Goal: Task Accomplishment & Management: Manage account settings

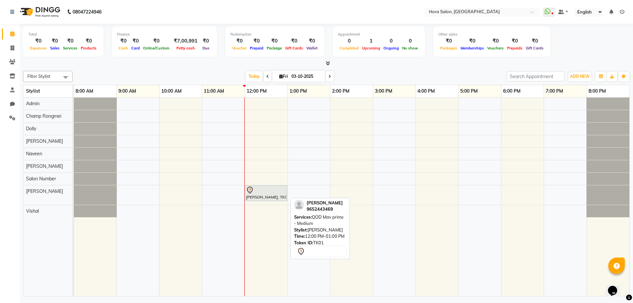
click at [255, 191] on div at bounding box center [266, 190] width 40 height 8
select select "7"
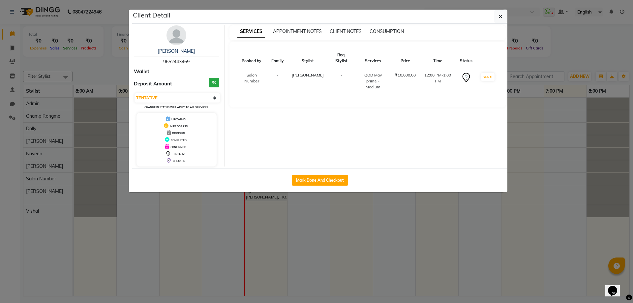
click at [322, 208] on ngb-modal-window "Client Detail Jyothsna 9652443469 Wallet Deposit Amount ₹0 Select IN SERVICE CO…" at bounding box center [316, 151] width 633 height 303
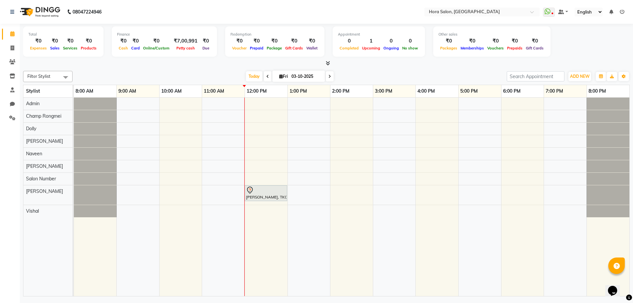
click at [266, 71] on span at bounding box center [268, 76] width 8 height 10
type input "02-10-2025"
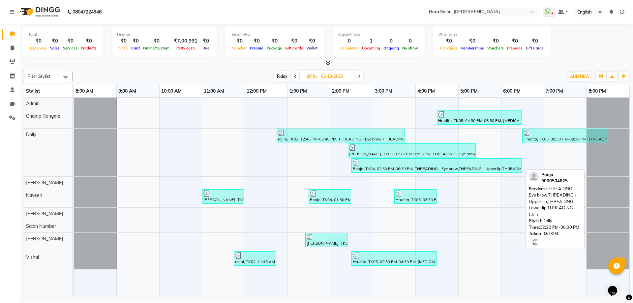
click at [408, 163] on div at bounding box center [437, 162] width 168 height 7
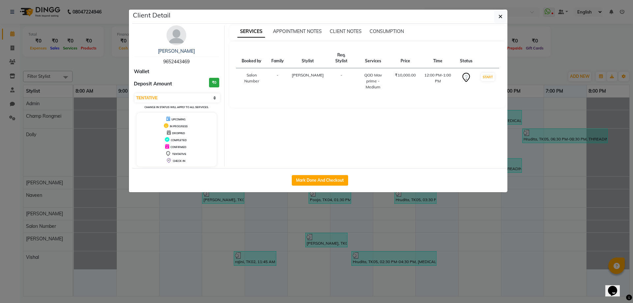
select select "3"
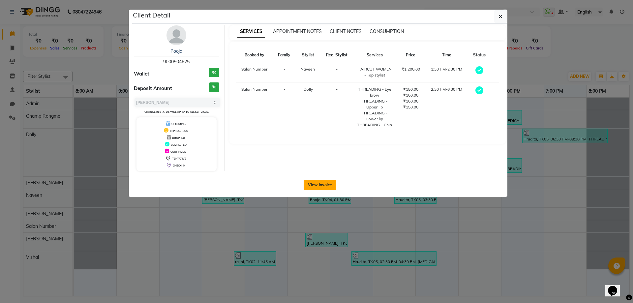
click at [333, 182] on button "View Invoice" at bounding box center [319, 185] width 33 height 11
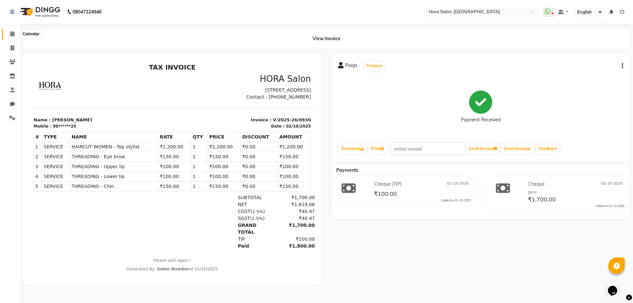
click at [8, 31] on span at bounding box center [13, 34] width 12 height 8
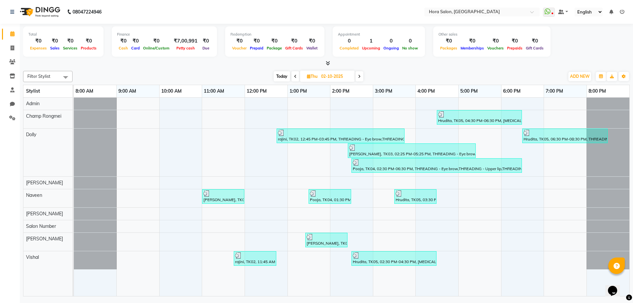
click at [360, 75] on icon at bounding box center [359, 76] width 3 height 4
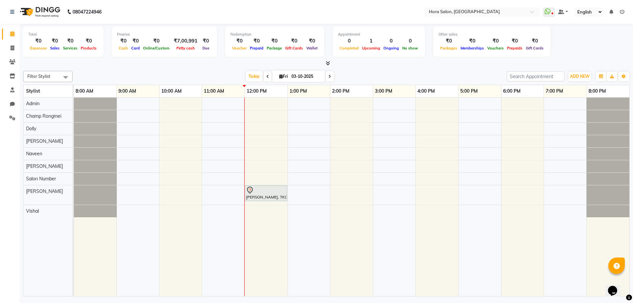
click at [264, 75] on span at bounding box center [268, 76] width 8 height 10
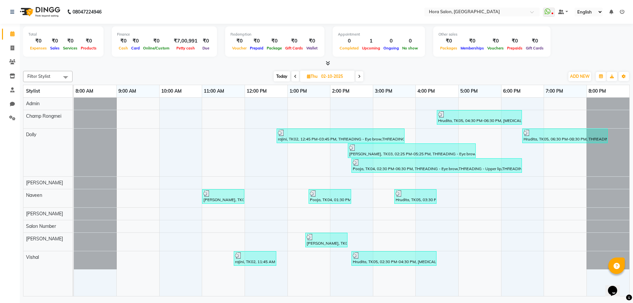
click at [361, 78] on span at bounding box center [359, 76] width 8 height 10
type input "03-10-2025"
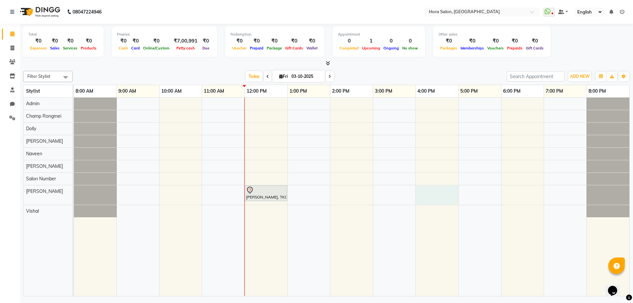
click at [447, 197] on div "[PERSON_NAME], TK01, 12:00 PM-01:00 PM, QOD Mav prime - Medium" at bounding box center [351, 197] width 555 height 198
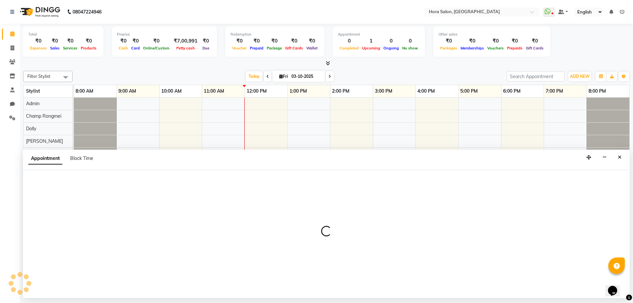
select select "76430"
select select "tentative"
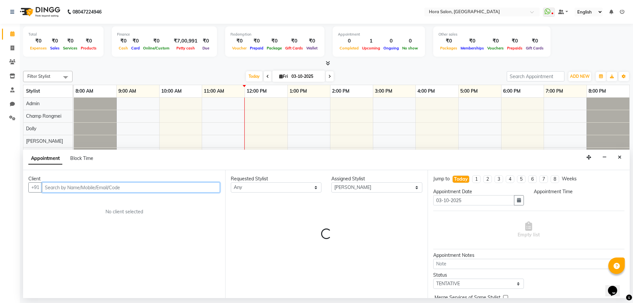
select select "960"
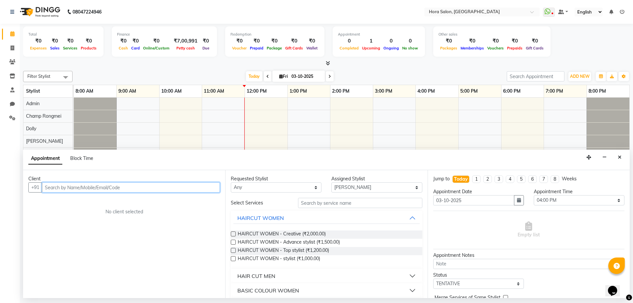
click at [130, 187] on input "text" at bounding box center [131, 187] width 178 height 10
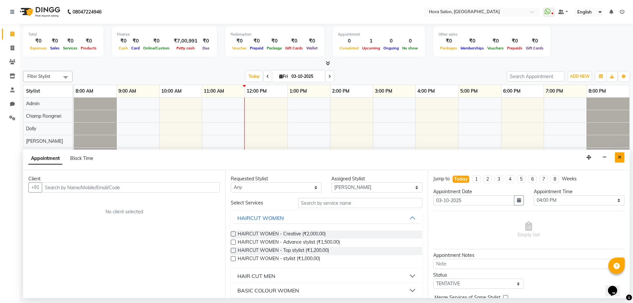
click at [620, 154] on button "Close" at bounding box center [619, 157] width 10 height 10
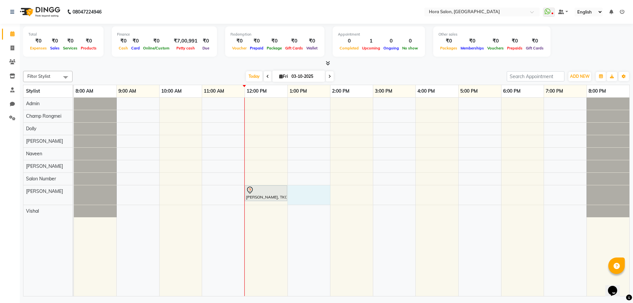
click at [322, 198] on div "[PERSON_NAME], TK01, 12:00 PM-01:00 PM, QOD Mav prime - Medium" at bounding box center [351, 197] width 555 height 198
select select "76430"
select select "780"
select select "tentative"
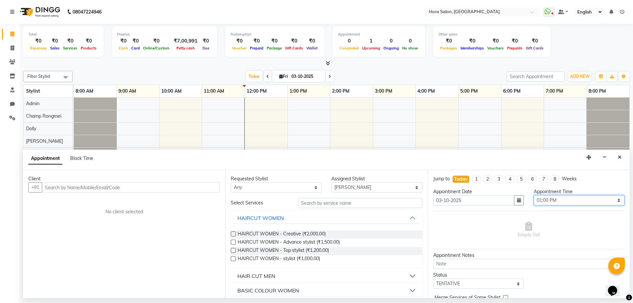
click at [564, 202] on select "Select 09:00 AM 09:15 AM 09:30 AM 09:45 AM 10:00 AM 10:15 AM 10:30 AM 10:45 AM …" at bounding box center [578, 200] width 91 height 10
click at [533, 195] on select "Select 09:00 AM 09:15 AM 09:30 AM 09:45 AM 10:00 AM 10:15 AM 10:30 AM 10:45 AM …" at bounding box center [578, 200] width 91 height 10
drag, startPoint x: 568, startPoint y: 200, endPoint x: 566, endPoint y: 196, distance: 4.6
click at [568, 200] on select "Select 09:00 AM 09:15 AM 09:30 AM 09:45 AM 10:00 AM 10:15 AM 10:30 AM 10:45 AM …" at bounding box center [578, 200] width 91 height 10
select select "795"
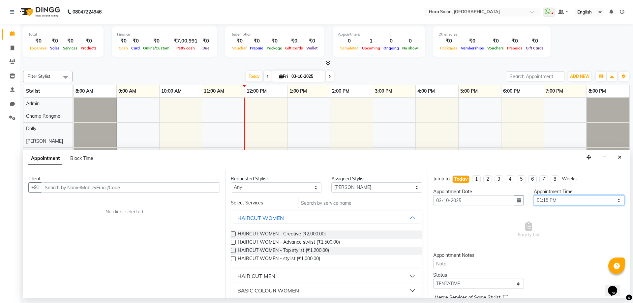
click at [533, 195] on select "Select 09:00 AM 09:15 AM 09:30 AM 09:45 AM 10:00 AM 10:15 AM 10:30 AM 10:45 AM …" at bounding box center [578, 200] width 91 height 10
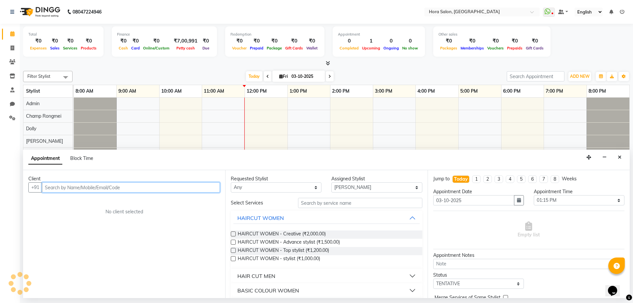
click at [199, 184] on input "text" at bounding box center [131, 187] width 178 height 10
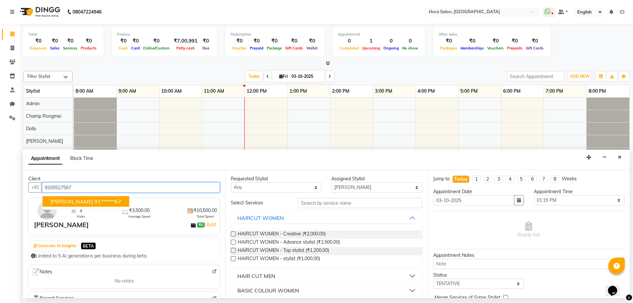
click at [73, 194] on ngb-typeahead-window "TEJASHWINI 91******67" at bounding box center [85, 201] width 87 height 16
click at [75, 201] on span "[PERSON_NAME]" at bounding box center [71, 201] width 43 height 7
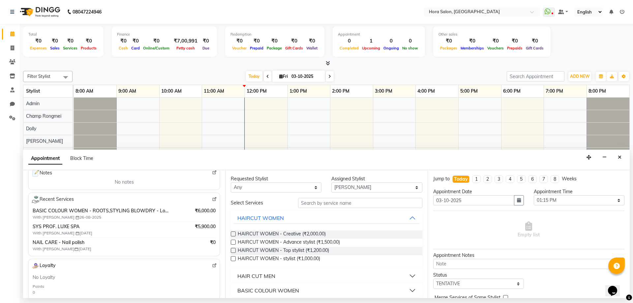
scroll to position [66, 0]
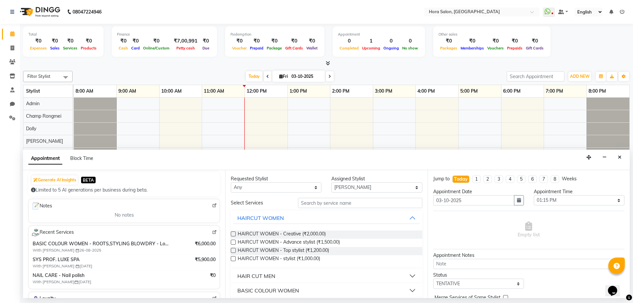
type input "91******67"
click at [179, 254] on div "BASIC COLOUR WOMEN - ROOTS,STYLING BLOWDRY - Long,BASIC COLOUR WOMEN - ROOTS,ST…" at bounding box center [123, 262] width 185 height 47
click at [212, 233] on img at bounding box center [214, 232] width 5 height 5
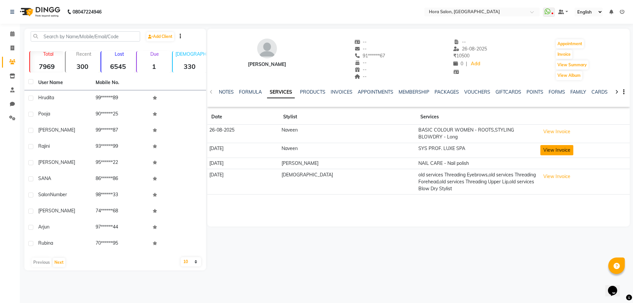
click at [540, 145] on button "View Invoice" at bounding box center [556, 150] width 33 height 10
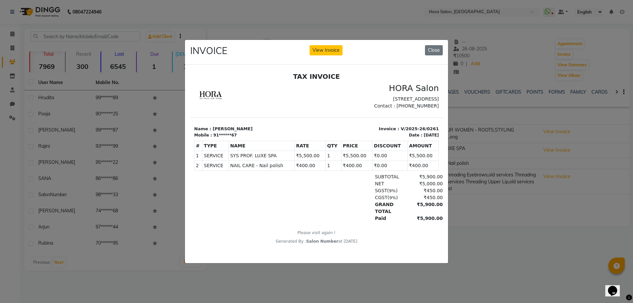
click at [466, 132] on ngb-modal-window "INVOICE View Invoice Close" at bounding box center [316, 151] width 633 height 303
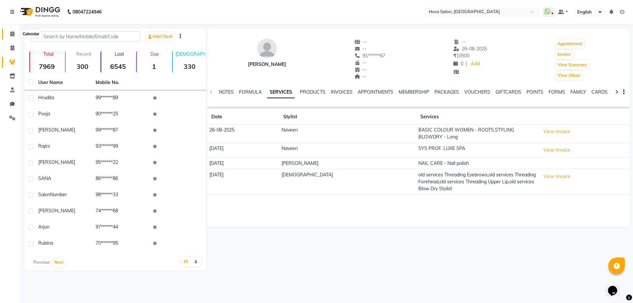
click at [12, 35] on icon at bounding box center [12, 33] width 4 height 5
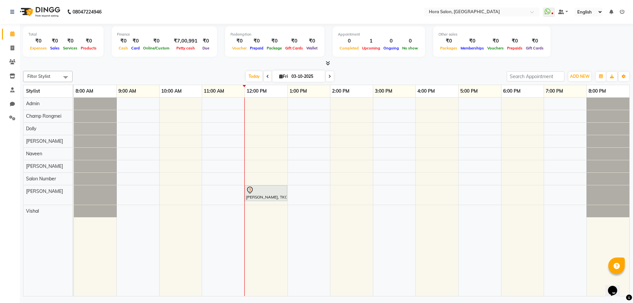
click at [313, 193] on div "[PERSON_NAME], TK01, 12:00 PM-01:00 PM, QOD Mav prime - Medium" at bounding box center [351, 197] width 555 height 198
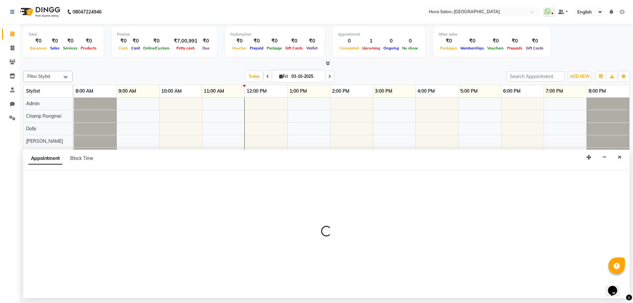
select select "76430"
select select "780"
select select "tentative"
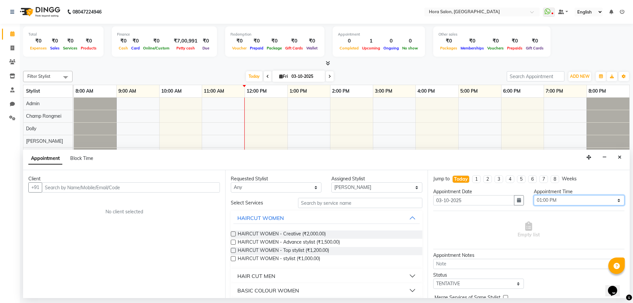
click at [567, 197] on select "Select 09:00 AM 09:15 AM 09:30 AM 09:45 AM 10:00 AM 10:15 AM 10:30 AM 10:45 AM …" at bounding box center [578, 200] width 91 height 10
select select "795"
click at [533, 195] on select "Select 09:00 AM 09:15 AM 09:30 AM 09:45 AM 10:00 AM 10:15 AM 10:30 AM 10:45 AM …" at bounding box center [578, 200] width 91 height 10
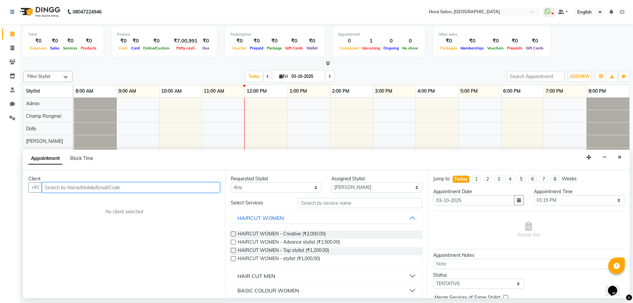
click at [129, 189] on input "text" at bounding box center [131, 187] width 178 height 10
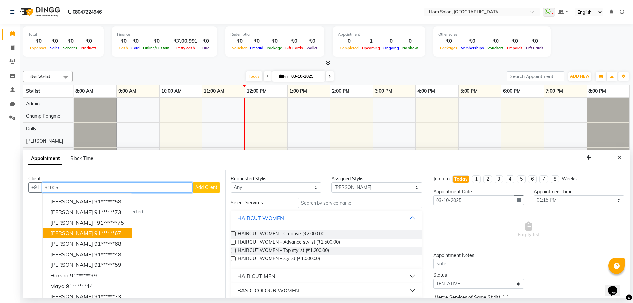
click at [94, 234] on ngb-highlight "91******67" at bounding box center [107, 233] width 27 height 7
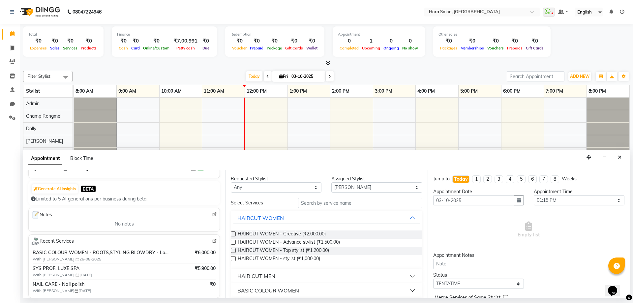
scroll to position [66, 0]
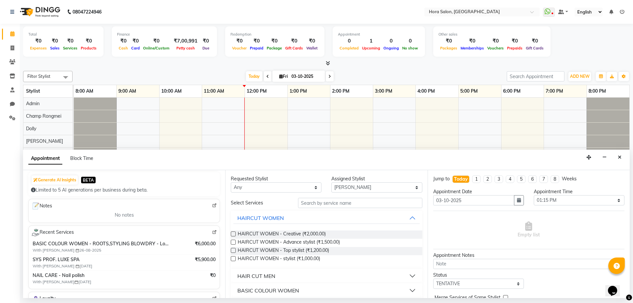
type input "91******67"
click at [335, 203] on input "text" at bounding box center [360, 203] width 124 height 10
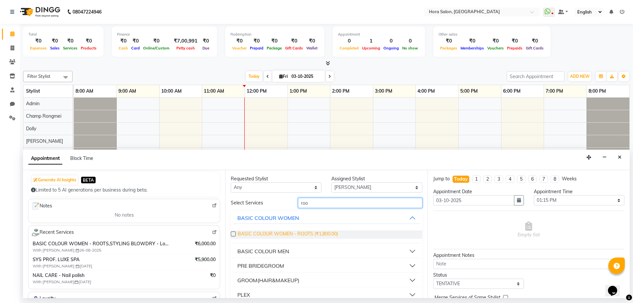
type input "roo"
click at [293, 235] on span "BASIC COLOUR WOMEN - ROOTS (₹1,800.00)" at bounding box center [288, 234] width 100 height 8
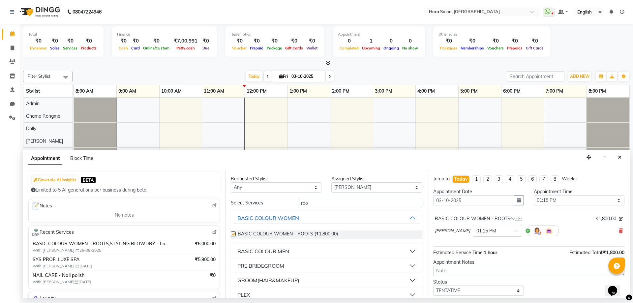
checkbox input "false"
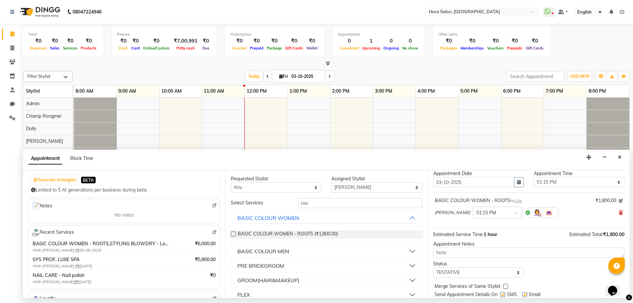
scroll to position [39, 0]
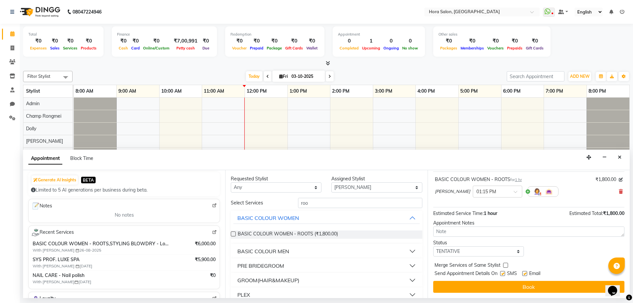
click at [522, 273] on label at bounding box center [524, 273] width 5 height 5
click at [522, 273] on input "checkbox" at bounding box center [524, 274] width 4 height 4
checkbox input "false"
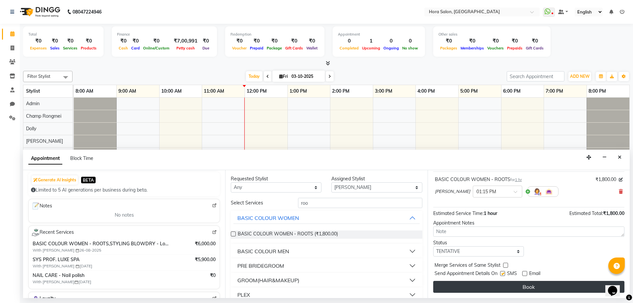
click at [512, 287] on button "Book" at bounding box center [528, 287] width 191 height 12
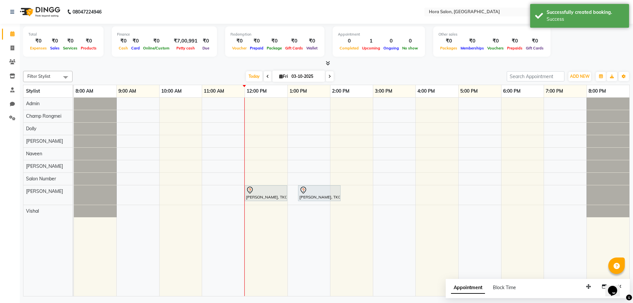
click at [448, 195] on div "Jyothsna, TK01, 12:00 PM-01:00 PM, QOD Mav prime - Medium TEJASHWINI, TK02, 01:…" at bounding box center [351, 197] width 555 height 198
select select "76430"
select select "tentative"
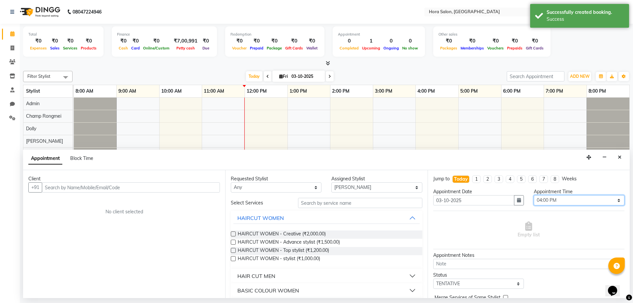
click at [555, 198] on select "Select 09:00 AM 09:15 AM 09:30 AM 09:45 AM 10:00 AM 10:15 AM 10:30 AM 10:45 AM …" at bounding box center [578, 200] width 91 height 10
select select "975"
click at [533, 195] on select "Select 09:00 AM 09:15 AM 09:30 AM 09:45 AM 10:00 AM 10:15 AM 10:30 AM 10:45 AM …" at bounding box center [578, 200] width 91 height 10
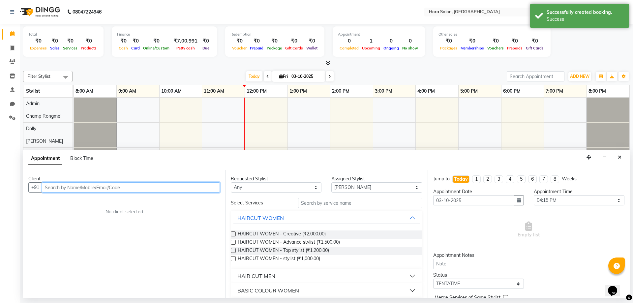
click at [196, 185] on input "text" at bounding box center [131, 187] width 178 height 10
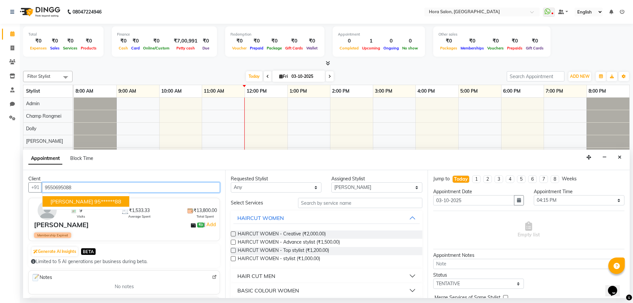
click at [98, 199] on ngb-highlight "95******88" at bounding box center [107, 201] width 27 height 7
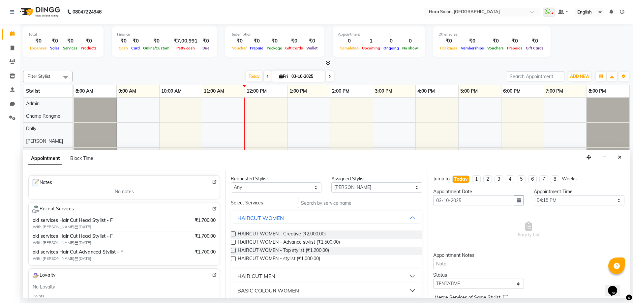
scroll to position [132, 0]
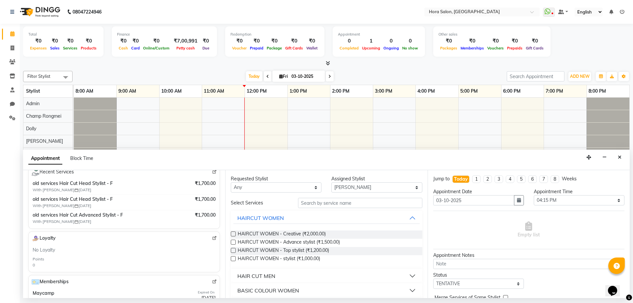
type input "95******88"
click at [309, 205] on input "text" at bounding box center [360, 203] width 124 height 10
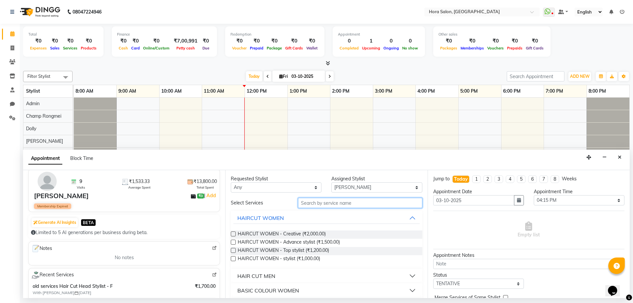
scroll to position [0, 0]
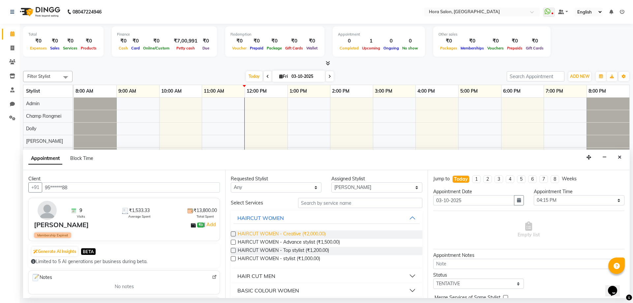
click at [290, 237] on span "HAIRCUT WOMEN - Creative (₹2,000.00)" at bounding box center [282, 234] width 88 height 8
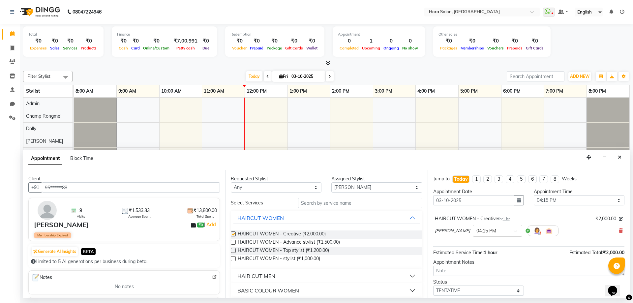
checkbox input "false"
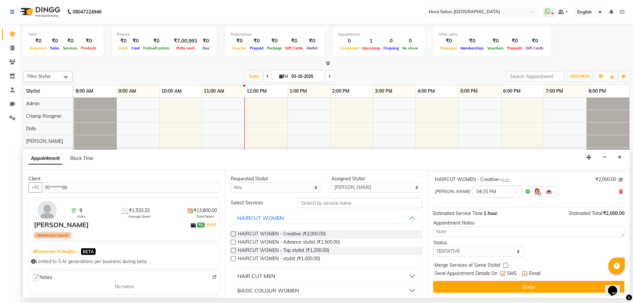
click at [524, 274] on label at bounding box center [524, 273] width 5 height 5
click at [524, 274] on input "checkbox" at bounding box center [524, 274] width 4 height 4
checkbox input "false"
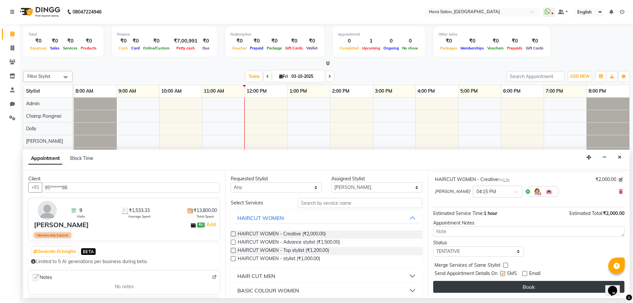
click at [516, 290] on button "Book" at bounding box center [528, 287] width 191 height 12
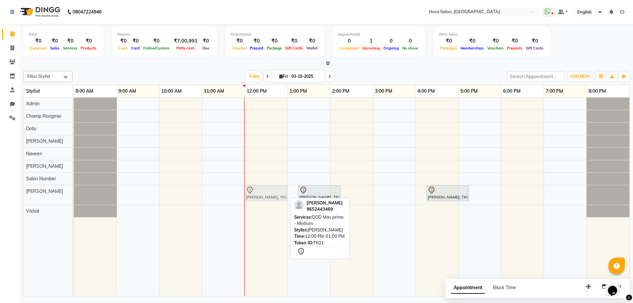
drag, startPoint x: 257, startPoint y: 190, endPoint x: 273, endPoint y: 190, distance: 16.1
click at [74, 190] on div "Jyothsna, TK01, 12:00 PM-01:00 PM, QOD Mav prime - Medium TEJASHWINI, TK02, 01:…" at bounding box center [74, 194] width 0 height 19
click at [267, 76] on icon at bounding box center [267, 76] width 3 height 4
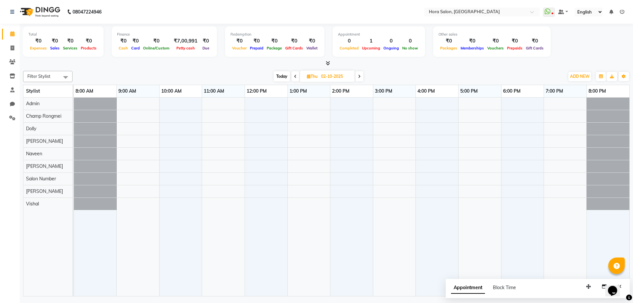
click at [295, 77] on icon at bounding box center [295, 76] width 3 height 4
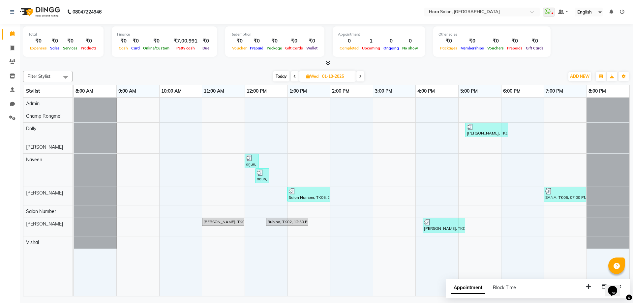
click at [360, 77] on icon at bounding box center [360, 76] width 3 height 4
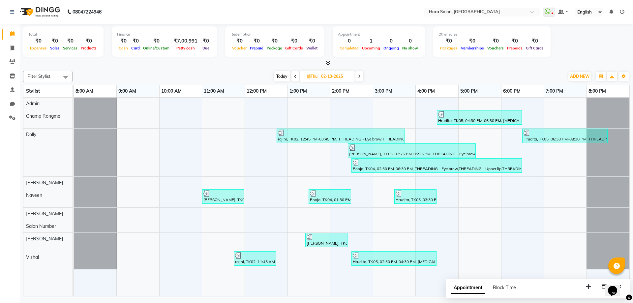
click at [360, 77] on icon at bounding box center [359, 76] width 3 height 4
type input "03-10-2025"
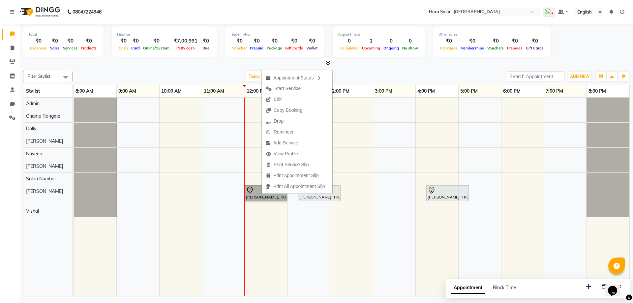
click at [313, 225] on td at bounding box center [308, 197] width 43 height 198
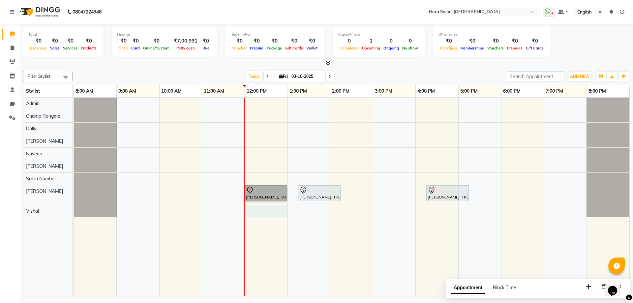
click at [274, 208] on div "Jyothsna, TK01, 12:00 PM-01:00 PM, QOD Mav prime - Medium TEJASHWINI, TK02, 01:…" at bounding box center [351, 197] width 555 height 198
select select "76436"
select select "tentative"
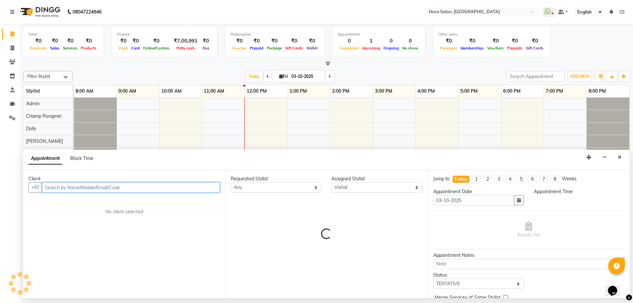
select select "720"
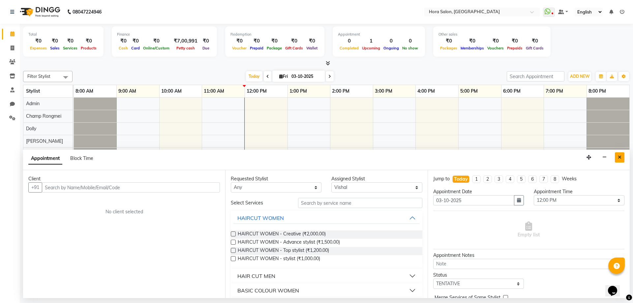
click at [621, 156] on button "Close" at bounding box center [619, 157] width 10 height 10
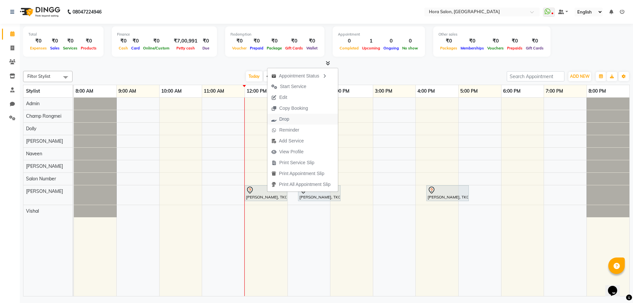
click at [283, 119] on span "Drop" at bounding box center [284, 119] width 10 height 7
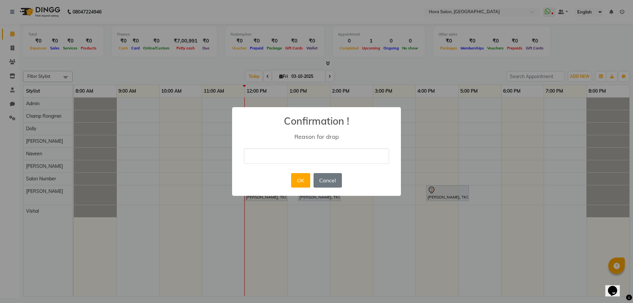
click at [293, 153] on input "text" at bounding box center [316, 155] width 145 height 15
type input "v"
click at [333, 157] on input "text" at bounding box center [316, 155] width 145 height 15
type input "couldn't come"
click at [306, 174] on button "OK" at bounding box center [300, 180] width 19 height 14
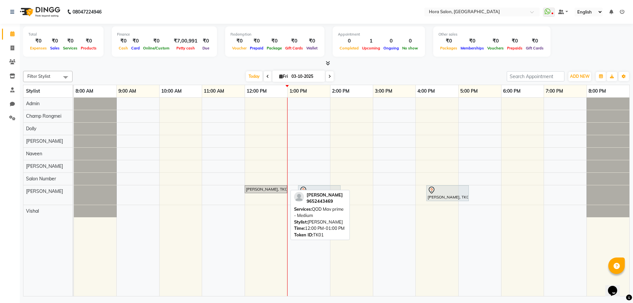
click at [267, 188] on div "[PERSON_NAME], TK01, 12:00 PM-01:00 PM, QOD Mav prime - Medium" at bounding box center [265, 189] width 41 height 6
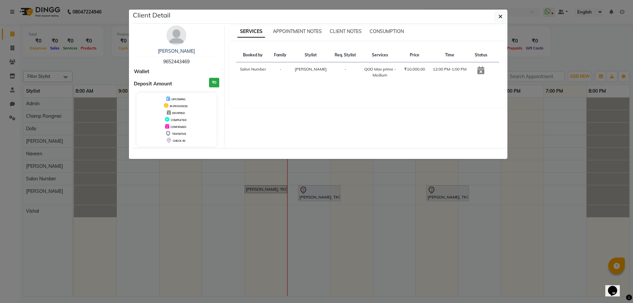
click at [175, 60] on span "9652443469" at bounding box center [176, 62] width 26 height 6
copy span "9652443469"
click at [178, 211] on ngb-modal-window "Client Detail Jyothsna 9652443469 Wallet Deposit Amount ₹0 UPCOMING IN PROGRESS…" at bounding box center [316, 151] width 633 height 303
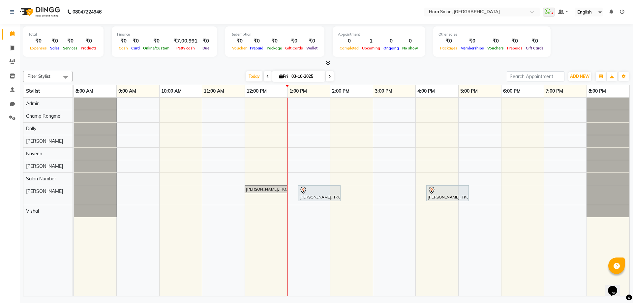
click at [258, 195] on div "Jyothsna, TK01, 12:00 PM-01:00 PM, QOD Mav prime - Medium TEJASHWINI, TK02, 01:…" at bounding box center [351, 197] width 555 height 198
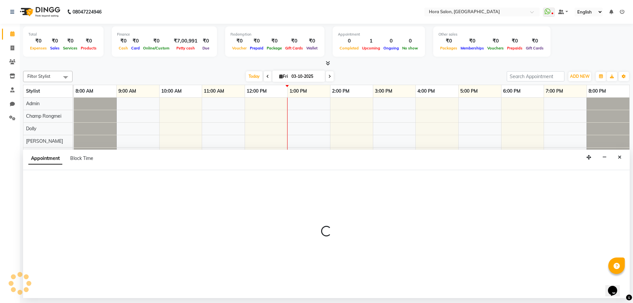
select select "76430"
select select "720"
select select "tentative"
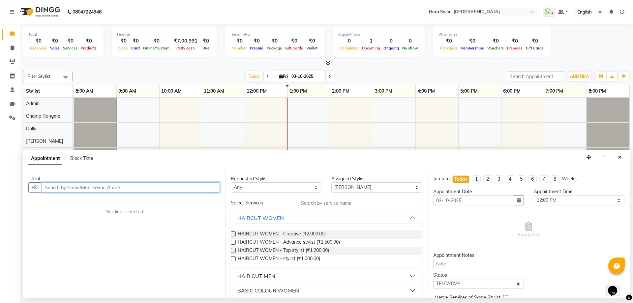
click at [155, 186] on input "text" at bounding box center [131, 187] width 178 height 10
paste input "9652443469"
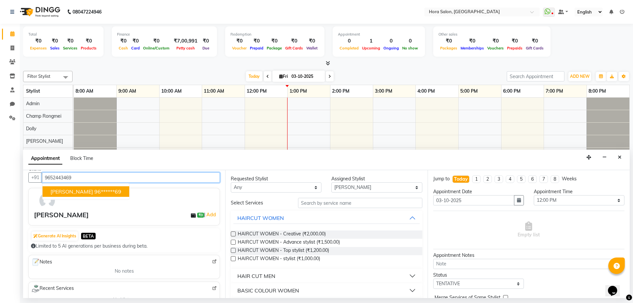
scroll to position [0, 0]
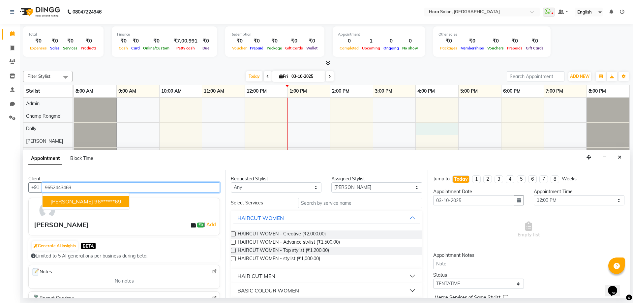
click at [416, 133] on div "Jyothsna, TK01, 12:00 PM-01:00 PM, QOD Mav prime - Medium TEJASHWINI, TK02, 01:…" at bounding box center [351, 197] width 555 height 198
type input "9652443469"
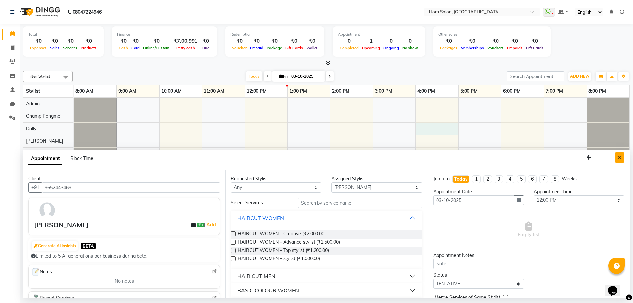
click at [622, 156] on button "Close" at bounding box center [619, 157] width 10 height 10
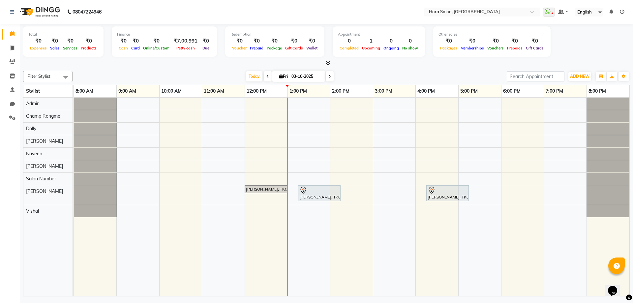
click at [308, 76] on input "03-10-2025" at bounding box center [305, 76] width 33 height 10
select select "10"
select select "2025"
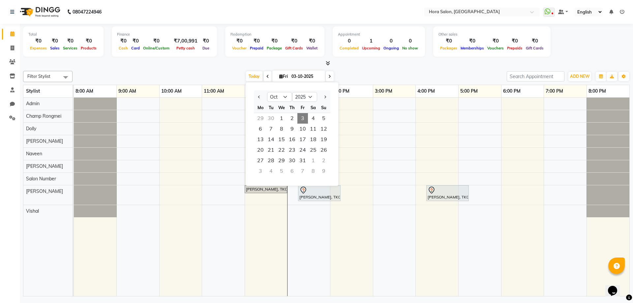
click at [308, 76] on input "03-10-2025" at bounding box center [305, 76] width 33 height 10
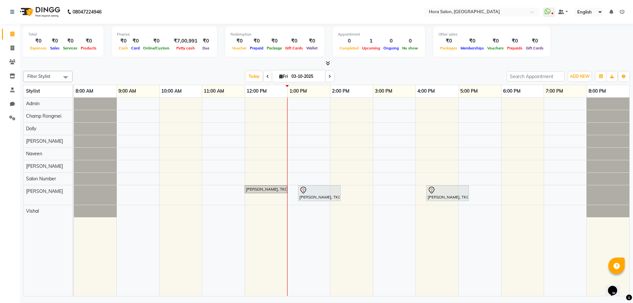
click at [354, 159] on div "Jyothsna, TK01, 12:00 PM-01:00 PM, QOD Mav prime - Medium TEJASHWINI, TK02, 01:…" at bounding box center [351, 197] width 555 height 198
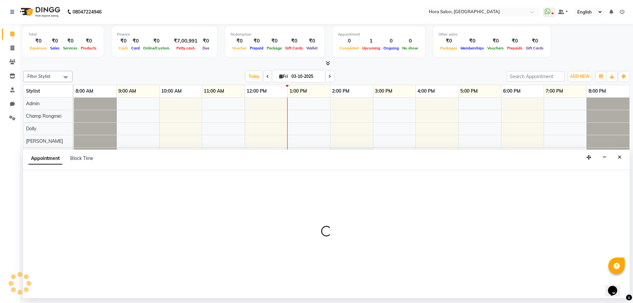
select select "76433"
select select "840"
select select "tentative"
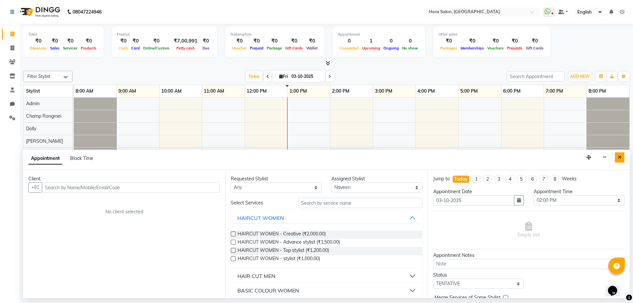
click at [619, 154] on button "Close" at bounding box center [619, 157] width 10 height 10
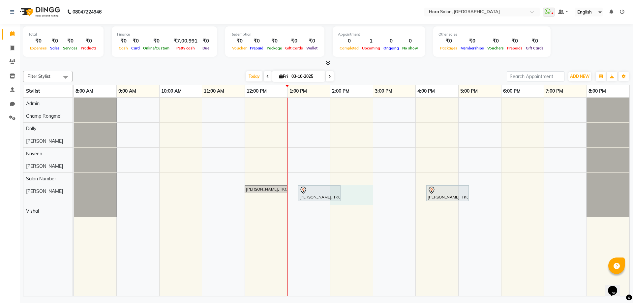
click at [362, 195] on div "Jyothsna, TK01, 12:00 PM-01:00 PM, QOD Mav prime - Medium TEJASHWINI, TK02, 01:…" at bounding box center [351, 197] width 555 height 198
select select "76430"
select select "tentative"
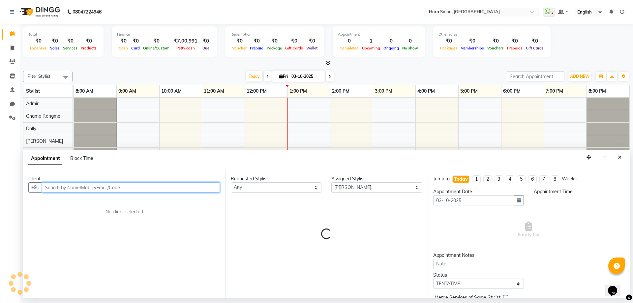
select select "840"
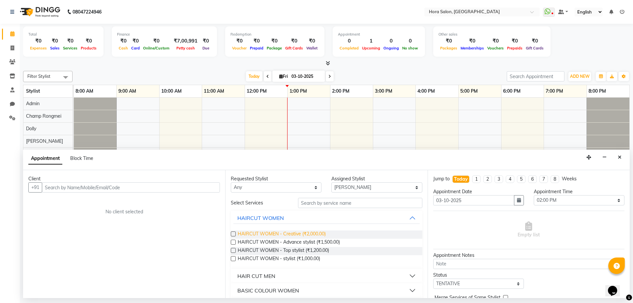
click at [311, 234] on span "HAIRCUT WOMEN - Creative (₹2,000.00)" at bounding box center [282, 234] width 88 height 8
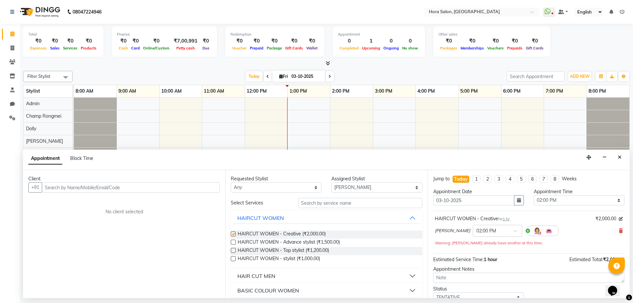
checkbox input "false"
click at [315, 202] on input "text" at bounding box center [360, 203] width 124 height 10
click at [618, 230] on icon at bounding box center [620, 230] width 4 height 5
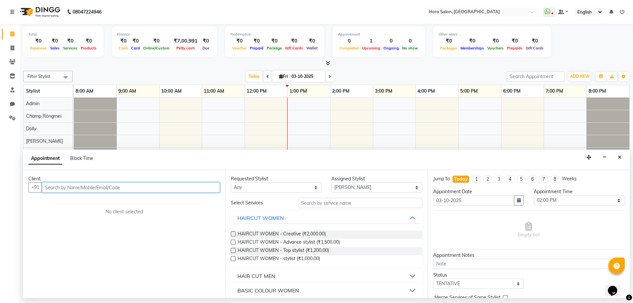
click at [181, 183] on input "text" at bounding box center [131, 187] width 178 height 10
type input "9177855355"
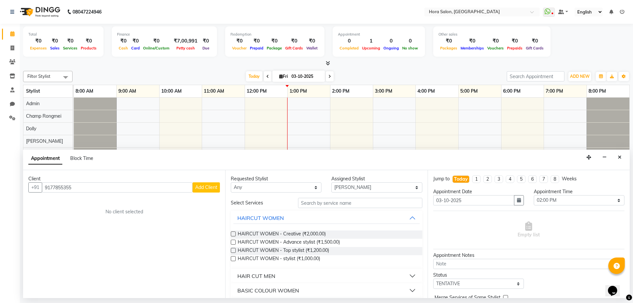
click at [207, 187] on span "Add Client" at bounding box center [206, 187] width 22 height 6
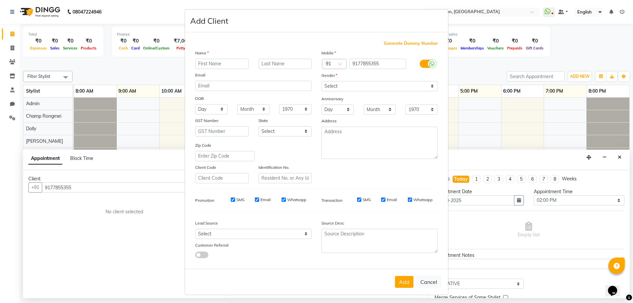
click at [196, 61] on input "text" at bounding box center [221, 64] width 53 height 10
type input "[PERSON_NAME]"
click at [340, 90] on select "Select Male Female Other Prefer Not To Say" at bounding box center [379, 86] width 116 height 10
select select "female"
click at [321, 81] on select "Select Male Female Other Prefer Not To Say" at bounding box center [379, 86] width 116 height 10
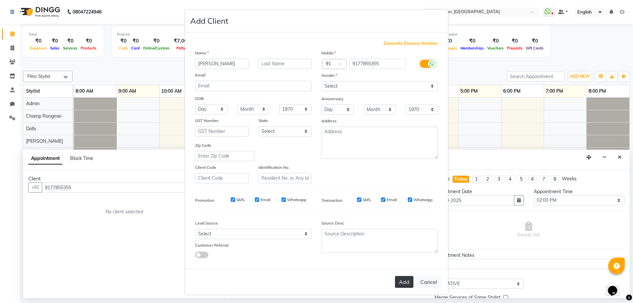
click at [408, 284] on button "Add" at bounding box center [404, 282] width 18 height 12
type input "91******55"
select select
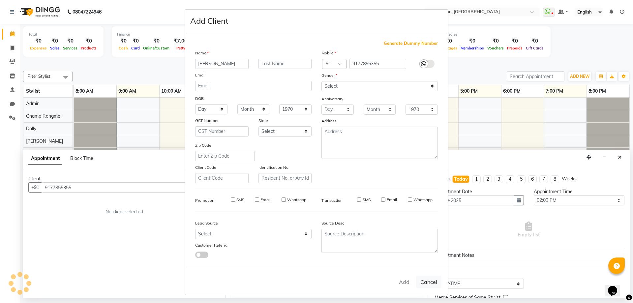
select select
checkbox input "false"
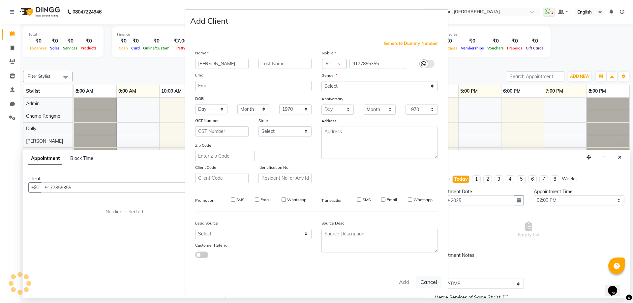
checkbox input "false"
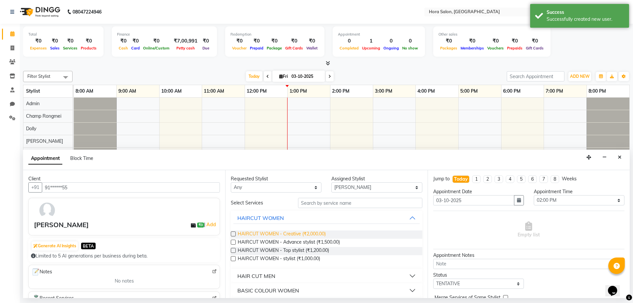
click at [293, 235] on span "HAIRCUT WOMEN - Creative (₹2,000.00)" at bounding box center [282, 234] width 88 height 8
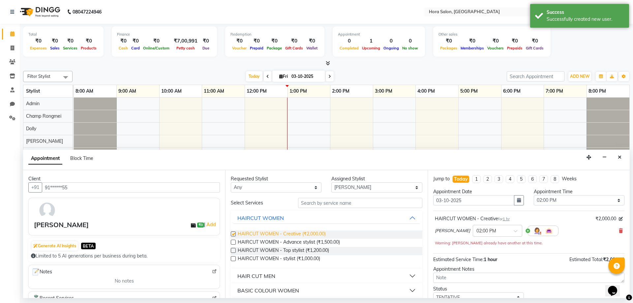
checkbox input "false"
drag, startPoint x: 390, startPoint y: 185, endPoint x: 386, endPoint y: 187, distance: 4.1
click at [390, 185] on select "Select Admin Champ Rongmei Dolly Gayathri Naveen ‪ Rahul Chowhan Salon Number S…" at bounding box center [376, 187] width 91 height 10
select select "76432"
click at [331, 182] on select "Select Admin Champ Rongmei Dolly Gayathri Naveen ‪ Rahul Chowhan Salon Number S…" at bounding box center [376, 187] width 91 height 10
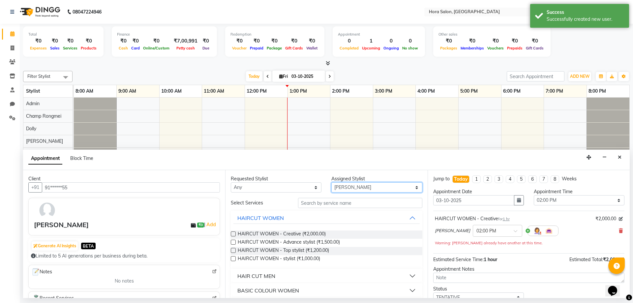
scroll to position [46, 0]
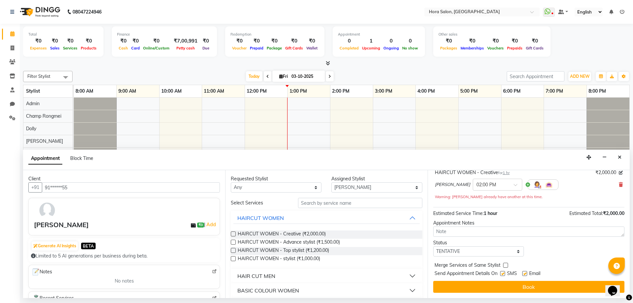
click at [526, 272] on label at bounding box center [524, 273] width 5 height 5
click at [526, 272] on input "checkbox" at bounding box center [524, 274] width 4 height 4
checkbox input "false"
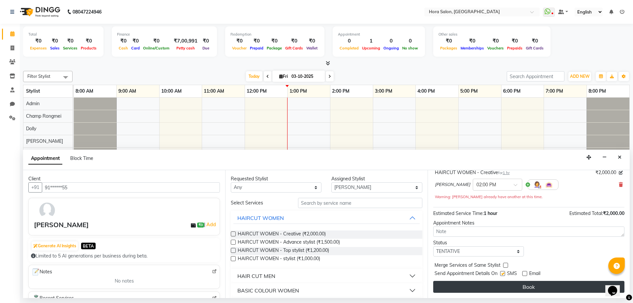
click at [508, 284] on button "Book" at bounding box center [528, 287] width 191 height 12
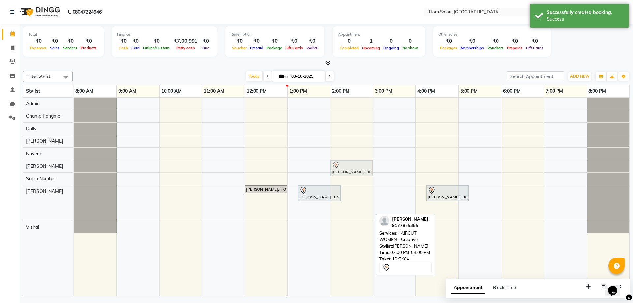
drag, startPoint x: 346, startPoint y: 210, endPoint x: 350, endPoint y: 161, distance: 49.2
click at [350, 166] on tbody "Niharika, TK04, 02:00 PM-03:00 PM, HAIRCUT WOMEN - Creative Jyothsna, TK01, 12:…" at bounding box center [351, 166] width 555 height 136
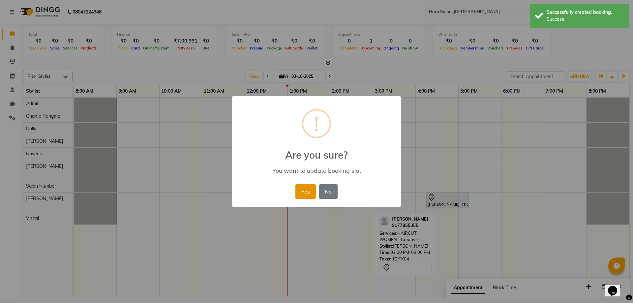
click at [310, 188] on button "Yes" at bounding box center [305, 191] width 20 height 14
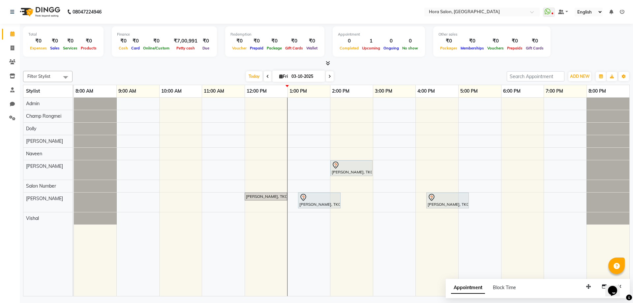
click at [128, 142] on div "Niharika, TK04, 02:00 PM-03:00 PM, HAIRCUT WOMEN - Creative Jyothsna, TK01, 12:…" at bounding box center [351, 197] width 555 height 198
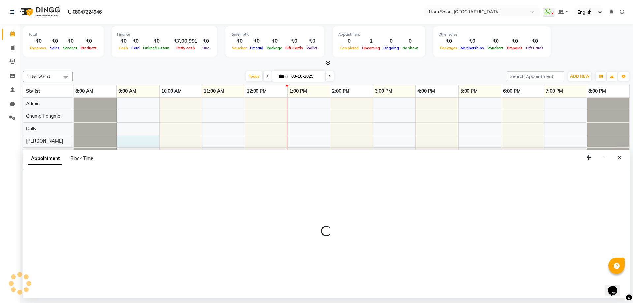
select select "76434"
select select "540"
select select "tentative"
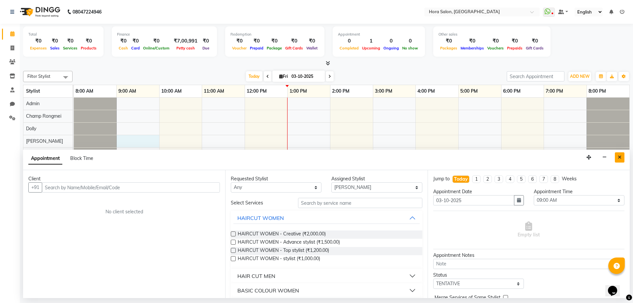
click at [623, 154] on button "Close" at bounding box center [619, 157] width 10 height 10
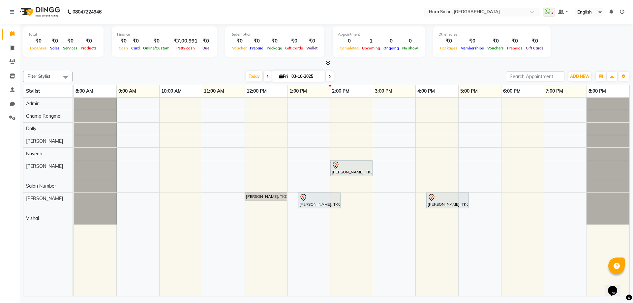
click at [317, 209] on div "Niharika, TK04, 02:00 PM-03:00 PM, HAIRCUT WOMEN - Creative Jyothsna, TK01, 12:…" at bounding box center [351, 197] width 555 height 198
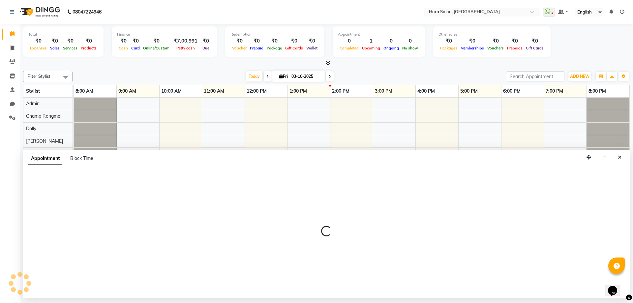
select select "76430"
select select "tentative"
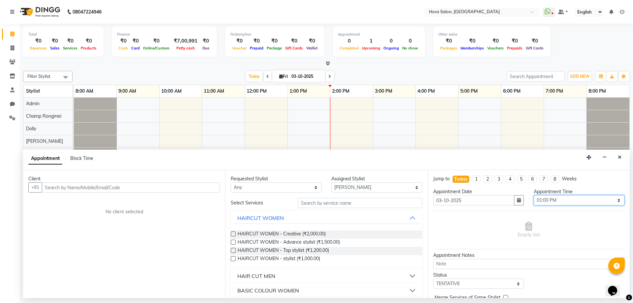
click at [563, 200] on select "Select 09:00 AM 09:15 AM 09:30 AM 09:45 AM 10:00 AM 10:15 AM 10:30 AM 10:45 AM …" at bounding box center [578, 200] width 91 height 10
select select "870"
click at [533, 195] on select "Select 09:00 AM 09:15 AM 09:30 AM 09:45 AM 10:00 AM 10:15 AM 10:30 AM 10:45 AM …" at bounding box center [578, 200] width 91 height 10
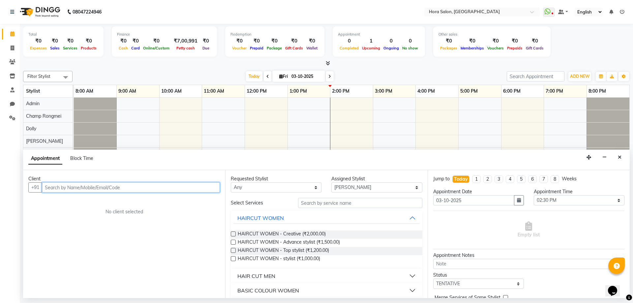
click at [156, 189] on input "text" at bounding box center [131, 187] width 178 height 10
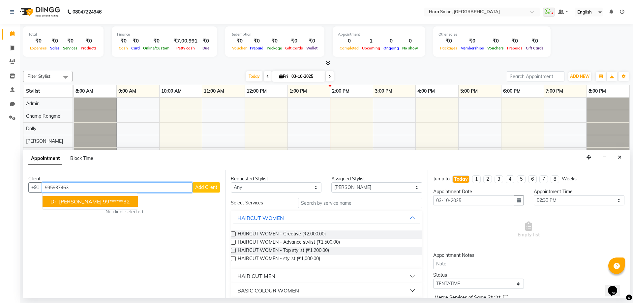
click at [77, 198] on span "Dr. [PERSON_NAME]" at bounding box center [75, 201] width 51 height 7
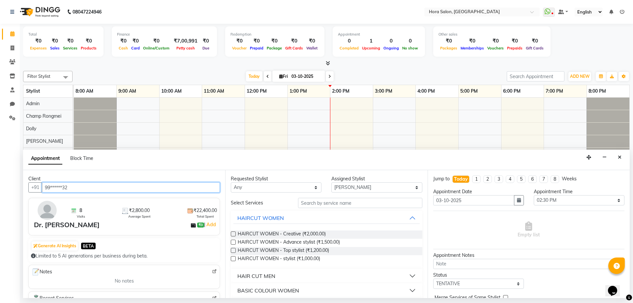
type input "99******32"
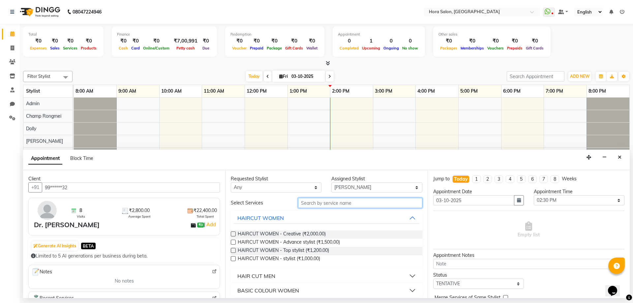
click at [329, 202] on input "text" at bounding box center [360, 203] width 124 height 10
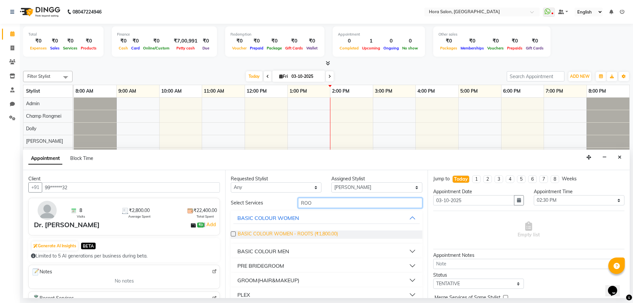
type input "ROO"
click at [278, 236] on span "BASIC COLOUR WOMEN - ROOTS (₹1,800.00)" at bounding box center [288, 234] width 100 height 8
checkbox input "false"
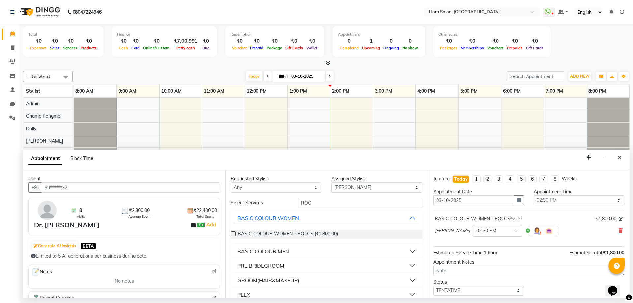
scroll to position [33, 0]
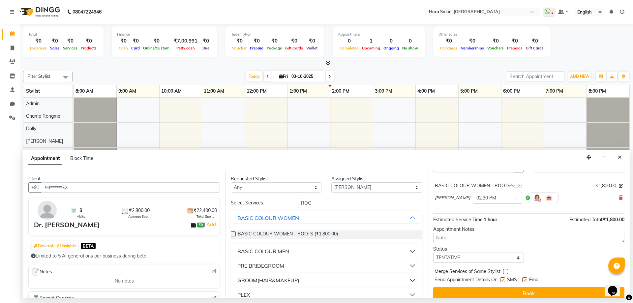
click at [524, 278] on label at bounding box center [524, 279] width 5 height 5
click at [524, 278] on input "checkbox" at bounding box center [524, 280] width 4 height 4
checkbox input "false"
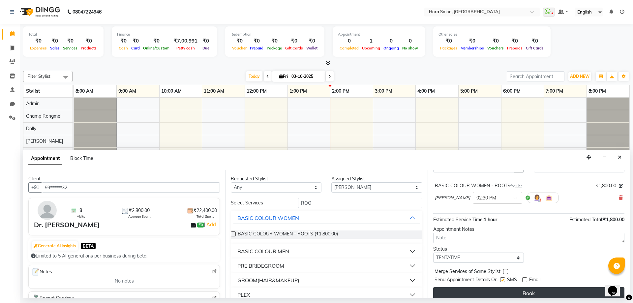
click at [511, 291] on button "Book" at bounding box center [528, 293] width 191 height 12
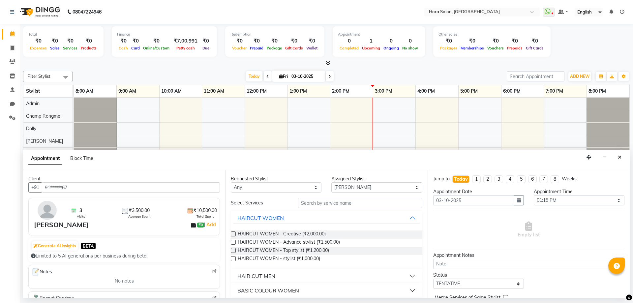
select select "76430"
select select "795"
select select "tentative"
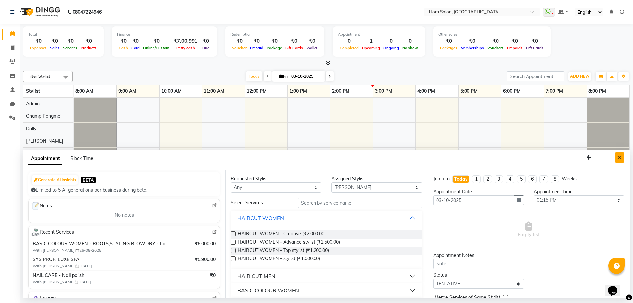
click at [620, 157] on icon "Close" at bounding box center [619, 157] width 4 height 5
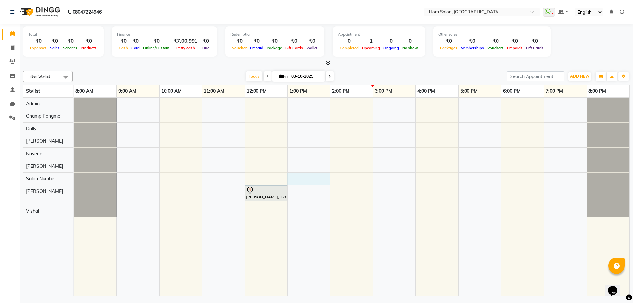
click at [320, 185] on div "[PERSON_NAME], TK01, 12:00 PM-01:00 PM, QOD Mav prime - Medium" at bounding box center [351, 197] width 555 height 198
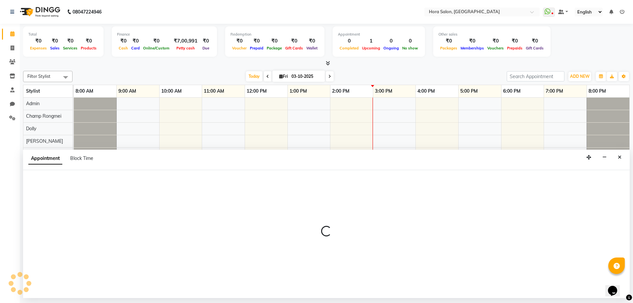
select select "76429"
select select "tentative"
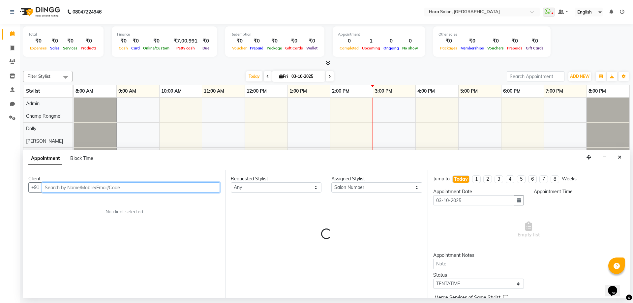
select select "780"
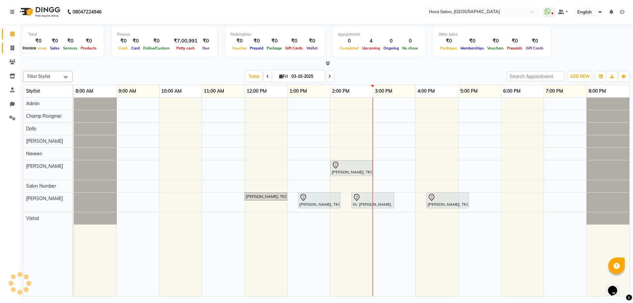
click at [15, 47] on span at bounding box center [13, 48] width 12 height 8
select select "service"
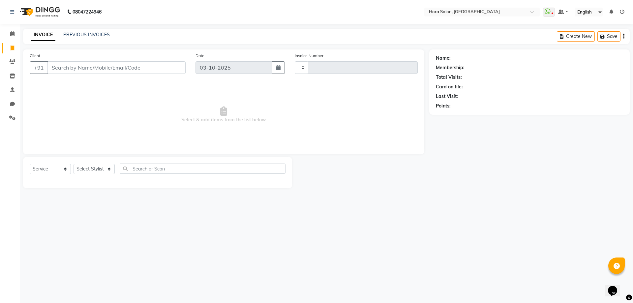
type input "0932"
select select "8101"
click at [80, 73] on input "Client" at bounding box center [116, 67] width 138 height 13
click at [90, 171] on select "Select Stylist Admin Champ Rongmei [PERSON_NAME] ‪ [PERSON_NAME] Salon Number […" at bounding box center [93, 169] width 41 height 10
select select "77998"
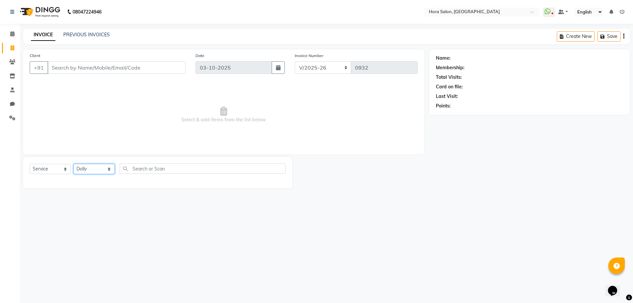
click at [73, 164] on select "Select Stylist Admin Champ Rongmei [PERSON_NAME] ‪ [PERSON_NAME] Salon Number […" at bounding box center [93, 169] width 41 height 10
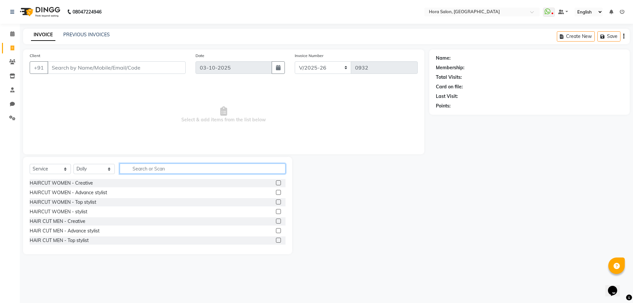
click at [126, 169] on input "text" at bounding box center [203, 168] width 166 height 10
type input "TH"
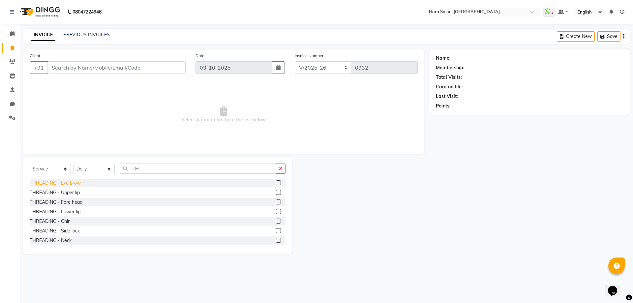
click at [65, 183] on div "THREADING - Eye brow" at bounding box center [55, 183] width 51 height 7
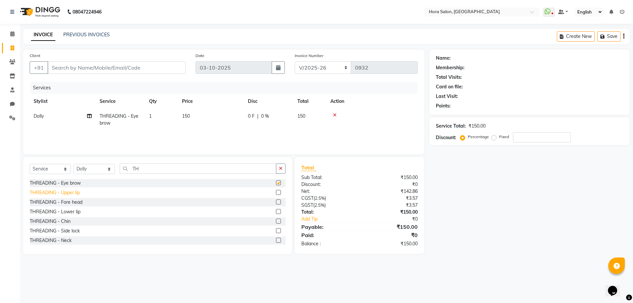
checkbox input "false"
click at [149, 168] on input "TH" at bounding box center [198, 168] width 156 height 10
type input "T"
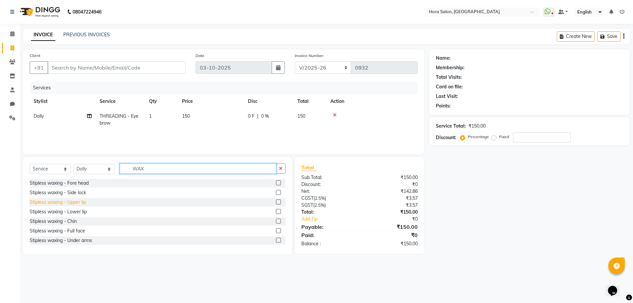
type input "WAX"
click at [70, 201] on div "Stipless waxing - Upper lip" at bounding box center [58, 202] width 56 height 7
checkbox input "false"
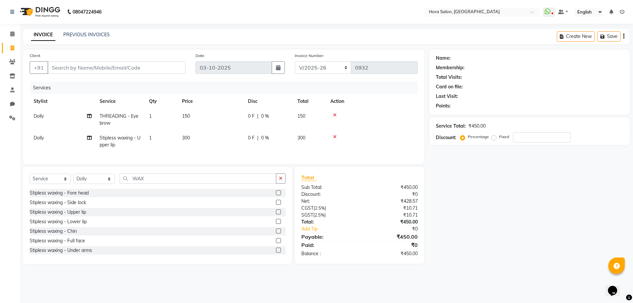
click at [187, 138] on span "300" at bounding box center [186, 138] width 8 height 6
select select "77998"
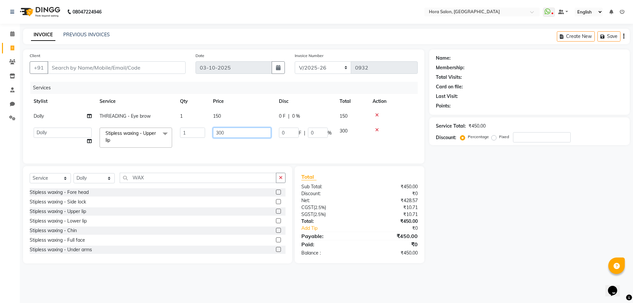
drag, startPoint x: 225, startPoint y: 134, endPoint x: 200, endPoint y: 136, distance: 25.8
click at [201, 135] on tr "Admin Champ Rongmei [PERSON_NAME] ‪ [PERSON_NAME] Salon Number [PERSON_NAME] Vi…" at bounding box center [224, 138] width 388 height 28
type input "250"
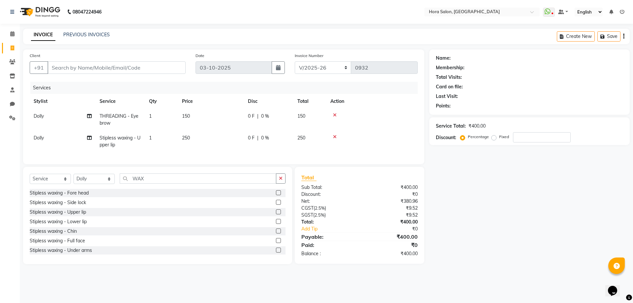
click at [260, 140] on tr "Dolly Stipless waxing - Upper lip 1 250 0 F | 0 % 250" at bounding box center [224, 141] width 388 height 22
click at [94, 72] on input "Client" at bounding box center [116, 67] width 138 height 13
type input "9"
type input "0"
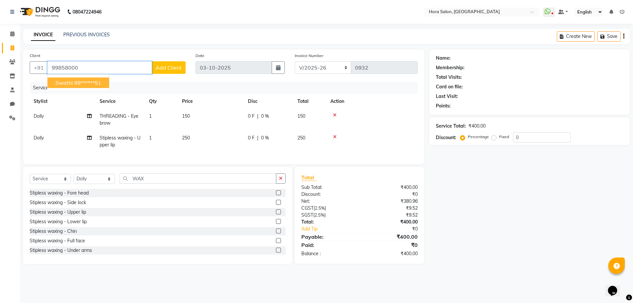
click at [88, 79] on button "Swathi 99******51" at bounding box center [78, 82] width 62 height 11
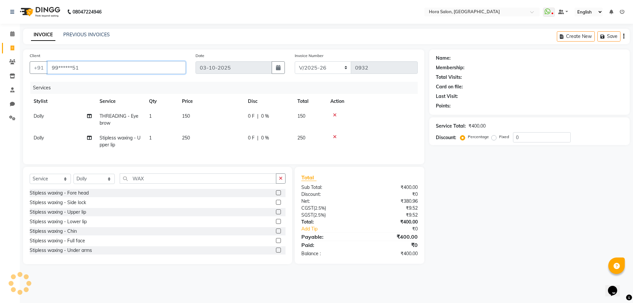
type input "99******51"
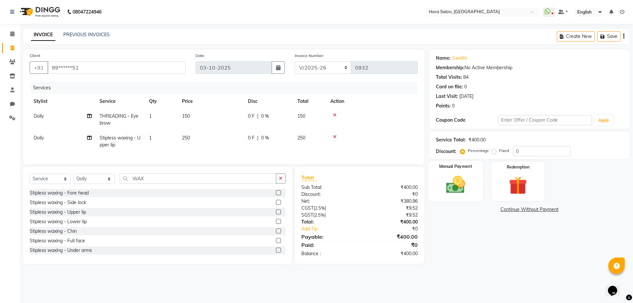
click at [470, 187] on img at bounding box center [455, 185] width 31 height 22
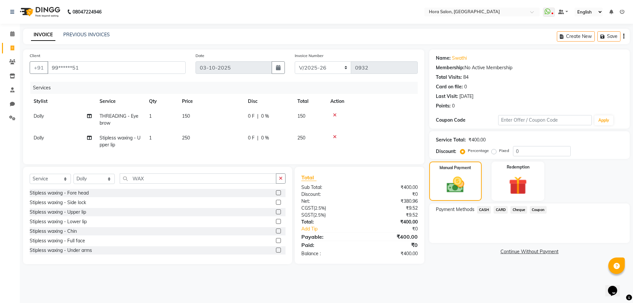
click at [498, 210] on span "CARD" at bounding box center [500, 210] width 14 height 8
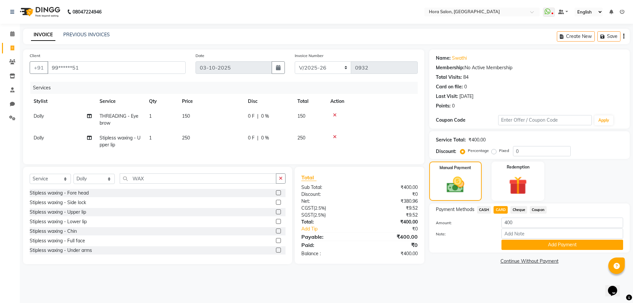
click at [486, 211] on span "CASH" at bounding box center [484, 210] width 14 height 8
click at [530, 235] on input "Note:" at bounding box center [562, 233] width 122 height 10
type input "Cash"
click at [542, 242] on button "Add Payment" at bounding box center [562, 245] width 122 height 10
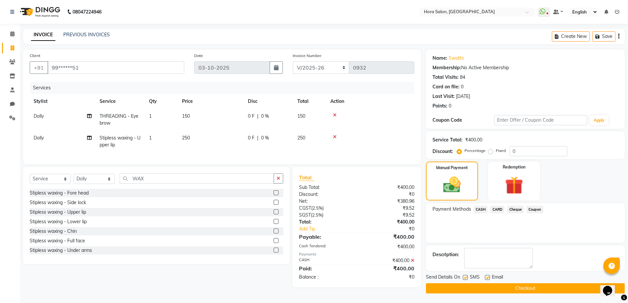
click at [499, 286] on button "Checkout" at bounding box center [525, 288] width 199 height 10
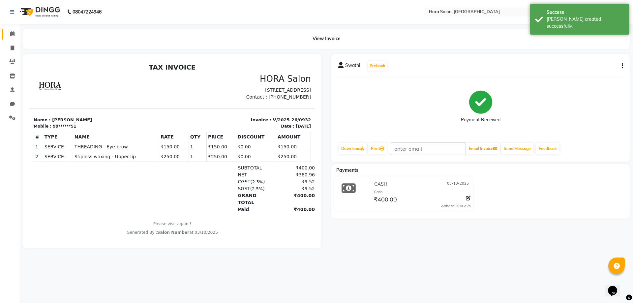
drag, startPoint x: 7, startPoint y: 28, endPoint x: 9, endPoint y: 32, distance: 4.6
click at [9, 31] on li "Calendar" at bounding box center [10, 34] width 20 height 14
click at [9, 32] on span at bounding box center [13, 34] width 12 height 8
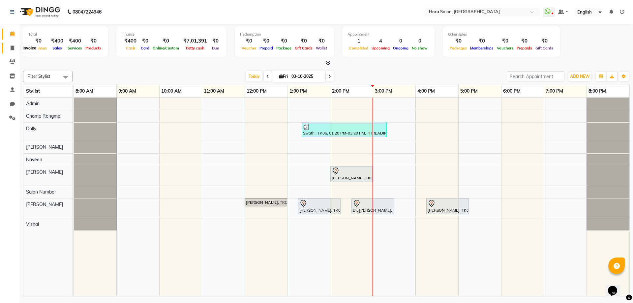
click at [14, 48] on icon at bounding box center [13, 47] width 4 height 5
select select "service"
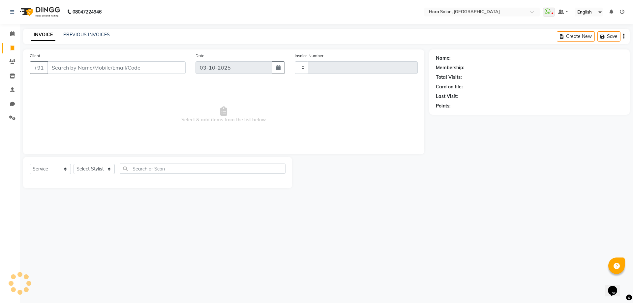
type input "0933"
select select "8101"
click at [91, 67] on input "Client" at bounding box center [116, 67] width 138 height 13
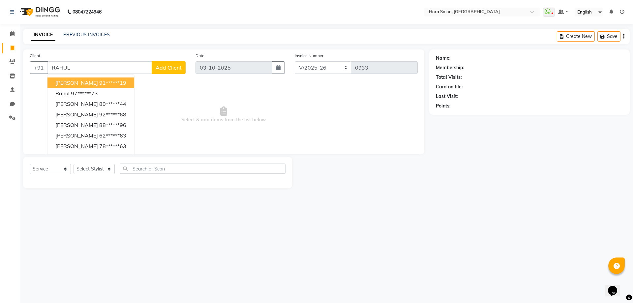
click at [81, 67] on input "RAHUL" at bounding box center [99, 67] width 104 height 13
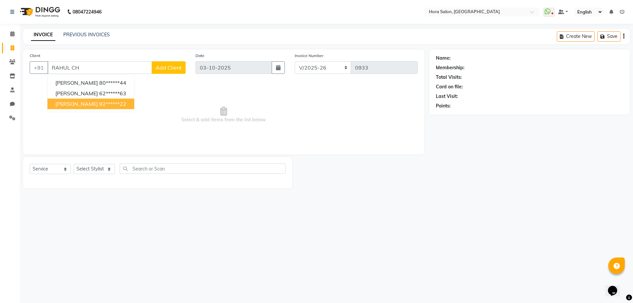
click at [66, 104] on span "[PERSON_NAME]" at bounding box center [76, 103] width 43 height 7
type input "92******22"
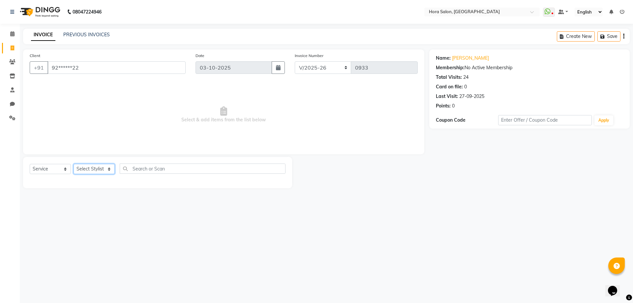
click at [98, 170] on select "Select Stylist Admin Champ Rongmei [PERSON_NAME] ‪ [PERSON_NAME] Salon Number […" at bounding box center [93, 169] width 41 height 10
drag, startPoint x: 27, startPoint y: 81, endPoint x: 0, endPoint y: 88, distance: 28.0
click at [0, 88] on app-home "08047224946 Select Location × Hora Salon, [GEOGRAPHIC_DATA] WhatsApp Status ✕ S…" at bounding box center [316, 99] width 633 height 198
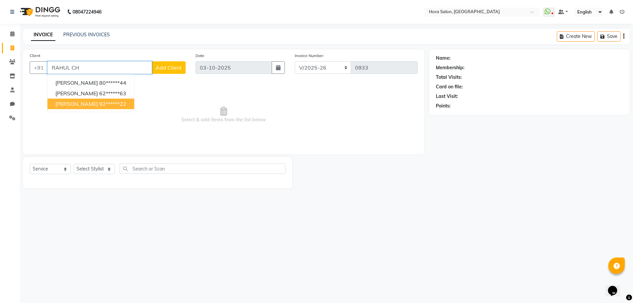
click at [101, 100] on ngb-highlight "92******22" at bounding box center [112, 103] width 27 height 7
type input "92******22"
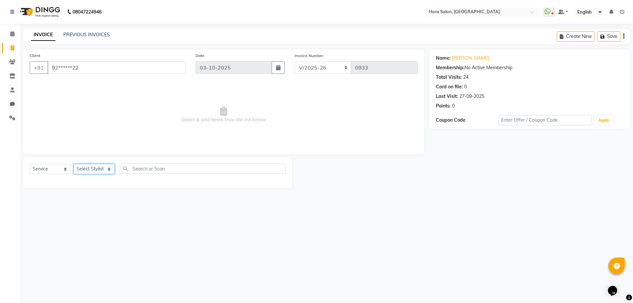
click at [97, 167] on select "Select Stylist Admin Champ Rongmei [PERSON_NAME] ‪ [PERSON_NAME] Salon Number […" at bounding box center [93, 169] width 41 height 10
select select "76432"
click at [73, 164] on select "Select Stylist Admin Champ Rongmei [PERSON_NAME] ‪ [PERSON_NAME] Salon Number […" at bounding box center [93, 169] width 41 height 10
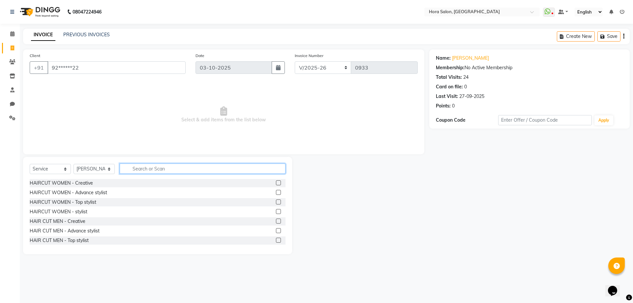
click at [136, 169] on input "text" at bounding box center [203, 168] width 166 height 10
click at [66, 222] on div "HAIR CUT MEN - Creative" at bounding box center [58, 221] width 56 height 7
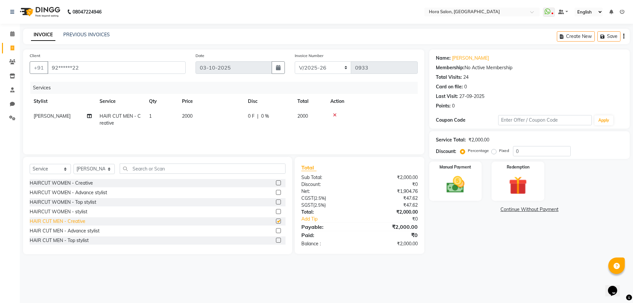
checkbox input "false"
click at [136, 171] on input "text" at bounding box center [203, 168] width 166 height 10
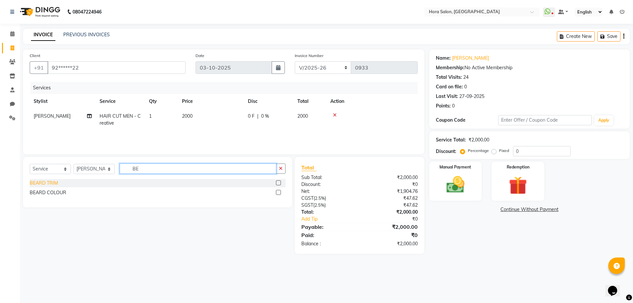
type input "BE"
click at [49, 183] on div "BEARD TRIM" at bounding box center [44, 183] width 28 height 7
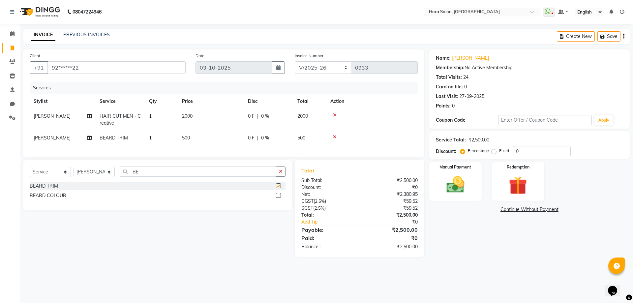
checkbox input "false"
click at [189, 114] on span "2000" at bounding box center [187, 116] width 11 height 6
select select "76432"
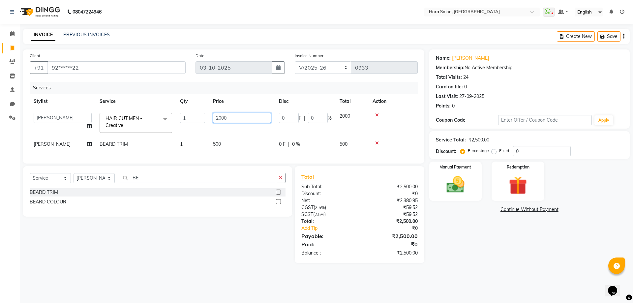
drag, startPoint x: 242, startPoint y: 117, endPoint x: 190, endPoint y: 125, distance: 52.7
click at [190, 125] on tr "Admin Champ Rongmei [PERSON_NAME] ‪ [PERSON_NAME] Salon Number [PERSON_NAME] Vi…" at bounding box center [224, 123] width 388 height 28
type input "1800"
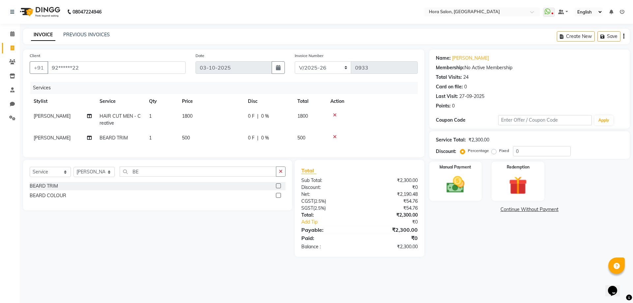
click at [190, 137] on tr "[PERSON_NAME] [PERSON_NAME] TRIM 1 500 0 F | 0 % 500" at bounding box center [224, 137] width 388 height 15
click at [187, 137] on span "500" at bounding box center [186, 138] width 8 height 6
select select "76432"
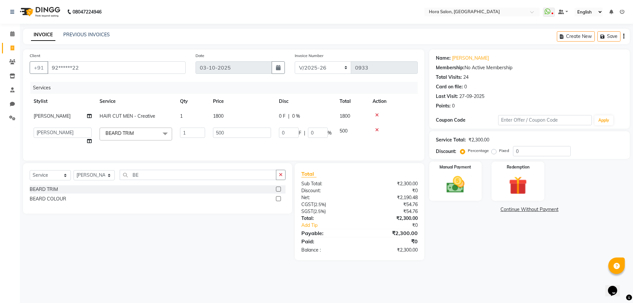
click at [218, 113] on span "1800" at bounding box center [218, 116] width 11 height 6
select select "76432"
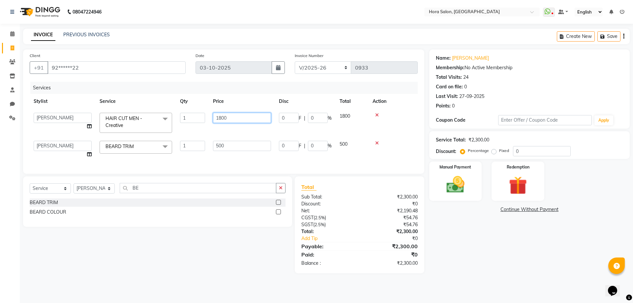
click at [222, 116] on input "1800" at bounding box center [242, 118] width 58 height 10
type input "1700"
click at [241, 134] on tbody "Admin Champ Rongmei [PERSON_NAME] ‪ [PERSON_NAME] Salon Number [PERSON_NAME] Vi…" at bounding box center [224, 135] width 388 height 53
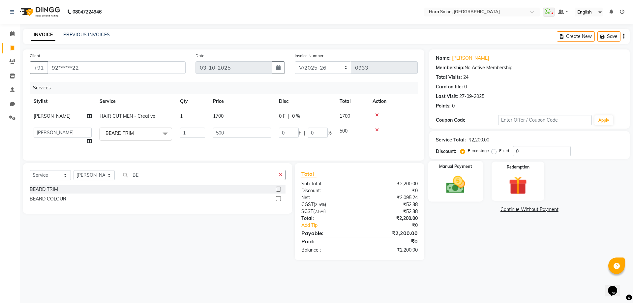
click at [469, 185] on img at bounding box center [455, 185] width 31 height 22
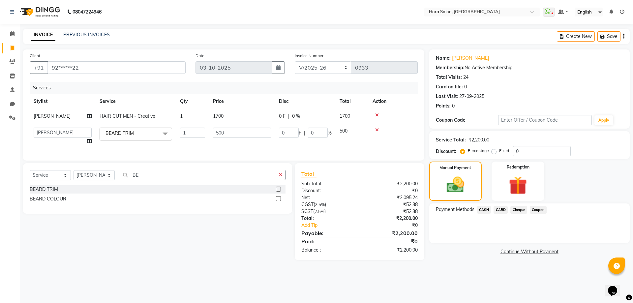
click at [500, 211] on span "CARD" at bounding box center [500, 210] width 14 height 8
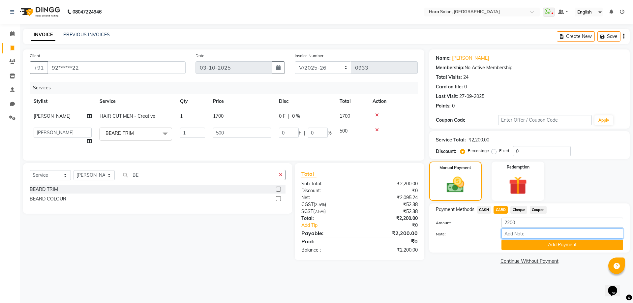
click at [530, 229] on input "Note:" at bounding box center [562, 233] width 122 height 10
type input "CARD"
click at [550, 243] on button "Add Payment" at bounding box center [562, 245] width 122 height 10
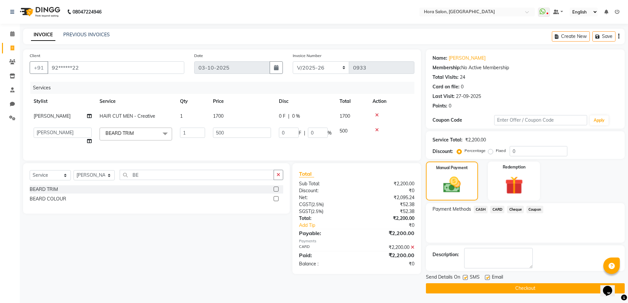
click at [487, 276] on label at bounding box center [487, 277] width 5 height 5
click at [487, 276] on input "checkbox" at bounding box center [487, 277] width 4 height 4
checkbox input "false"
click at [465, 278] on label at bounding box center [465, 277] width 5 height 5
click at [465, 278] on input "checkbox" at bounding box center [465, 277] width 4 height 4
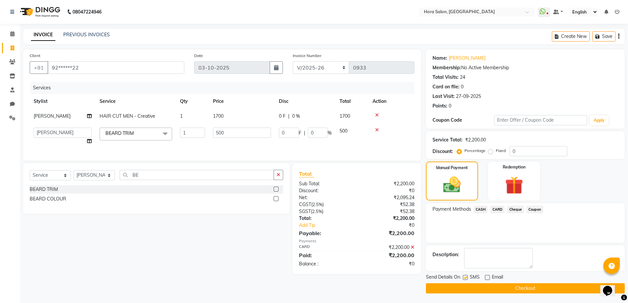
checkbox input "false"
click at [476, 289] on button "Checkout" at bounding box center [525, 288] width 199 height 10
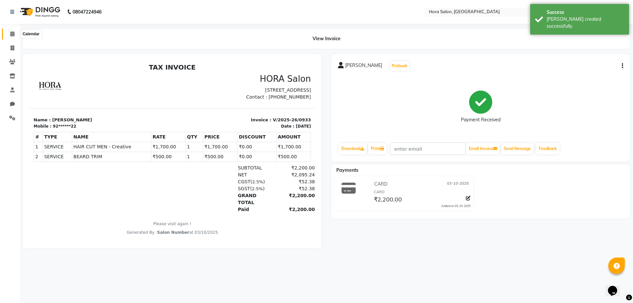
click at [9, 31] on span at bounding box center [13, 34] width 12 height 8
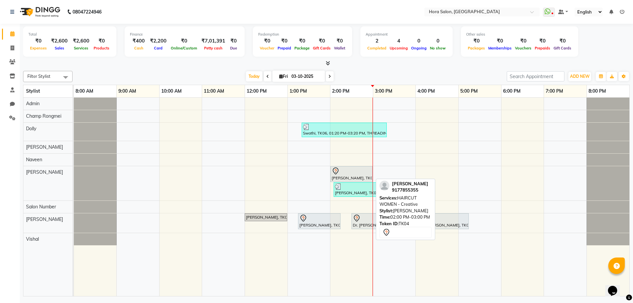
click at [343, 173] on div at bounding box center [351, 171] width 40 height 8
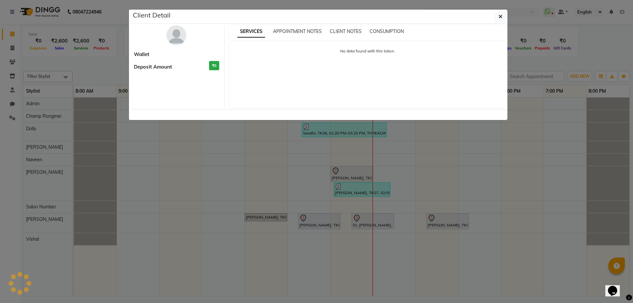
select select "7"
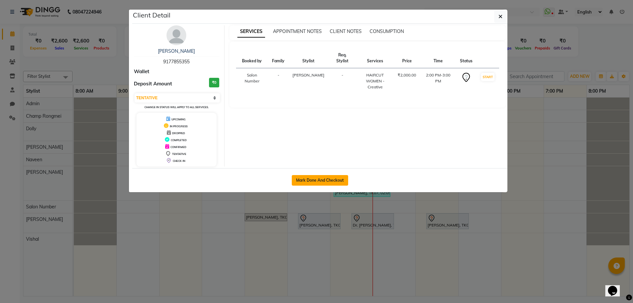
click at [318, 181] on button "Mark Done And Checkout" at bounding box center [320, 180] width 56 height 11
select select "service"
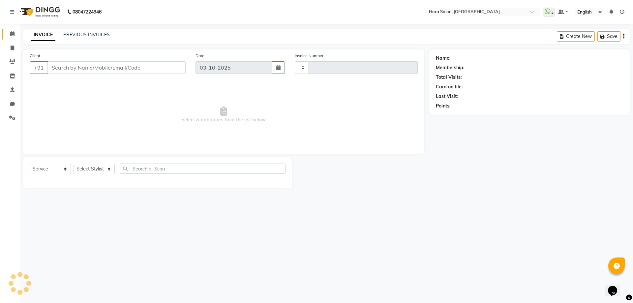
type input "0934"
select select "8101"
type input "91******55"
select select "76432"
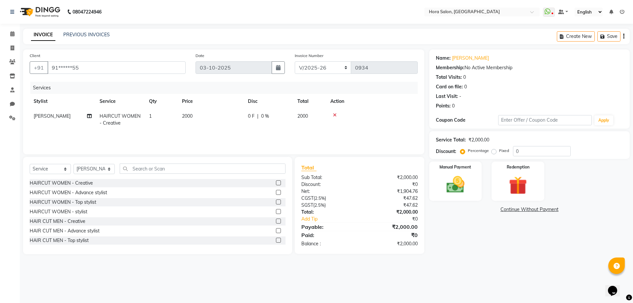
click at [185, 118] on span "2000" at bounding box center [187, 116] width 11 height 6
select select "76432"
click at [219, 116] on input "2000" at bounding box center [242, 118] width 58 height 10
click at [221, 118] on input "2000" at bounding box center [242, 118] width 58 height 10
type input "1800"
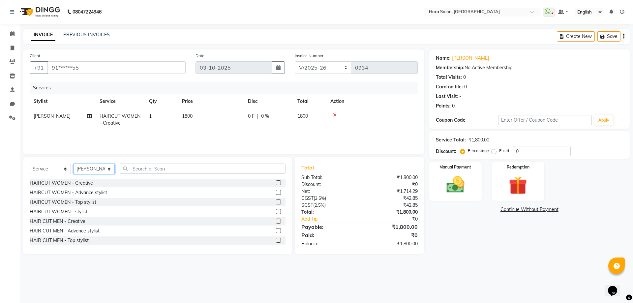
click at [105, 169] on select "Select Stylist Admin Champ Rongmei [PERSON_NAME] ‪ [PERSON_NAME] Salon Number […" at bounding box center [93, 169] width 41 height 10
select select "76433"
click at [73, 164] on select "Select Stylist Admin Champ Rongmei [PERSON_NAME] ‪ [PERSON_NAME] Salon Number […" at bounding box center [93, 169] width 41 height 10
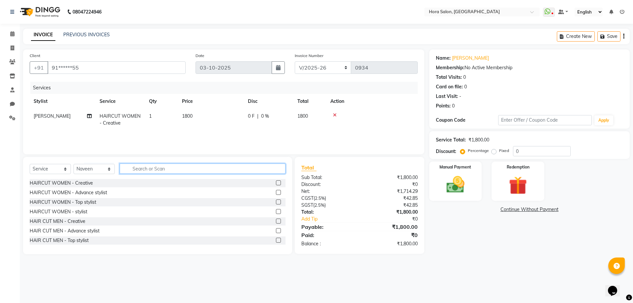
click at [148, 171] on input "text" at bounding box center [203, 168] width 166 height 10
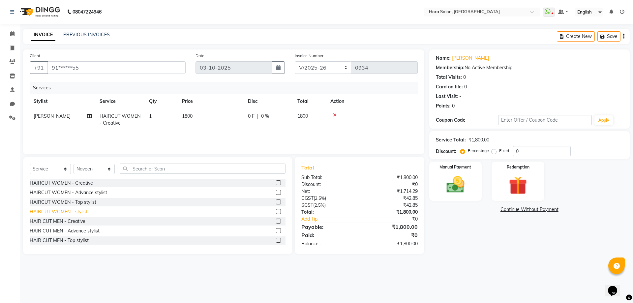
click at [68, 210] on div "HAIRCUT WOMEN - stylist" at bounding box center [59, 211] width 58 height 7
checkbox input "false"
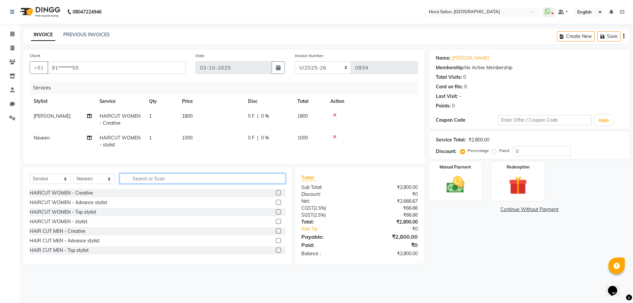
click at [138, 181] on input "text" at bounding box center [203, 178] width 166 height 10
click at [109, 184] on select "Select Stylist Admin Champ Rongmei [PERSON_NAME] ‪ [PERSON_NAME] Salon Number […" at bounding box center [93, 179] width 41 height 10
select select "76431"
click at [73, 179] on select "Select Stylist Admin Champ Rongmei [PERSON_NAME] ‪ [PERSON_NAME] Salon Number […" at bounding box center [93, 179] width 41 height 10
click at [165, 184] on input "text" at bounding box center [203, 178] width 166 height 10
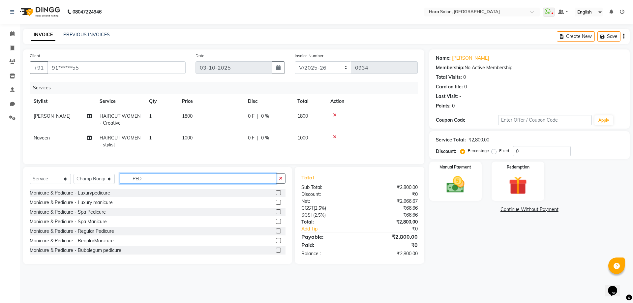
type input "PED"
click at [276, 252] on label at bounding box center [278, 249] width 5 height 5
click at [276, 252] on input "checkbox" at bounding box center [278, 250] width 4 height 4
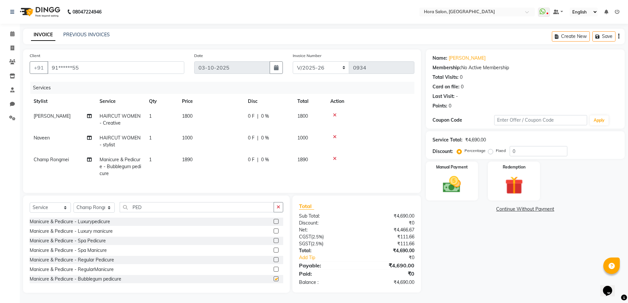
checkbox input "false"
click at [195, 159] on td "1890" at bounding box center [211, 166] width 66 height 29
select select "76431"
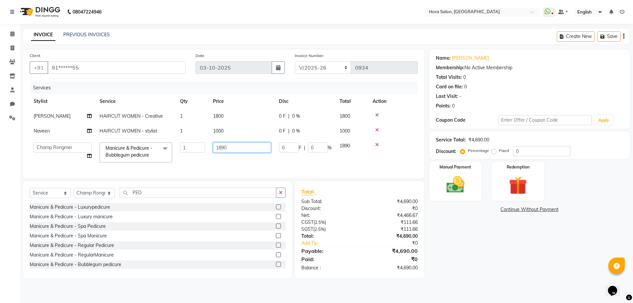
click at [235, 149] on input "1890" at bounding box center [242, 147] width 58 height 10
type input "1850"
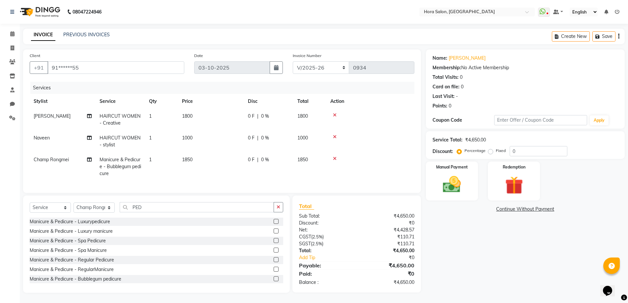
click at [245, 161] on tr "Champ Rongmei Manicure & Pedicure - Bubblegum pedicure 1 1850 0 F | 0 % 1850" at bounding box center [222, 166] width 384 height 29
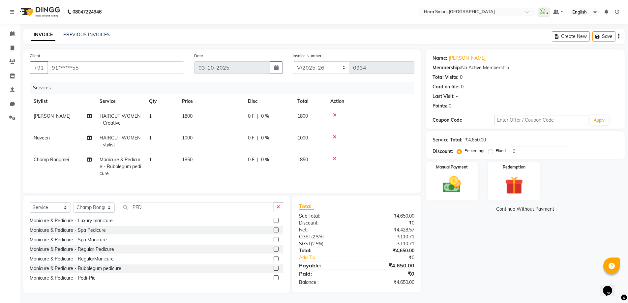
scroll to position [5, 0]
click at [461, 185] on img at bounding box center [452, 184] width 30 height 21
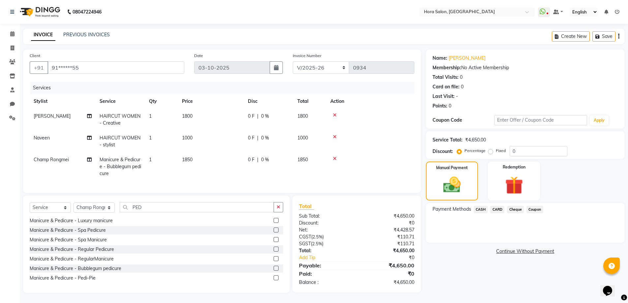
click at [515, 206] on span "Cheque" at bounding box center [515, 210] width 17 height 8
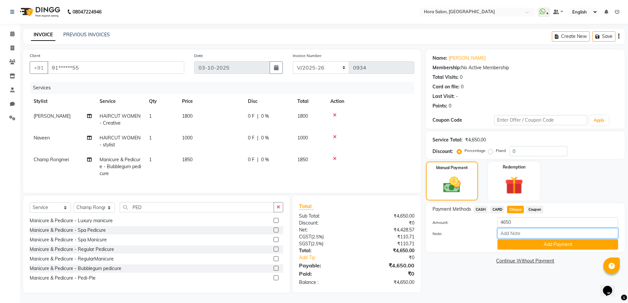
click at [514, 230] on input "Note:" at bounding box center [557, 233] width 121 height 10
type input "gpay"
click at [520, 241] on button "Add Payment" at bounding box center [557, 244] width 121 height 10
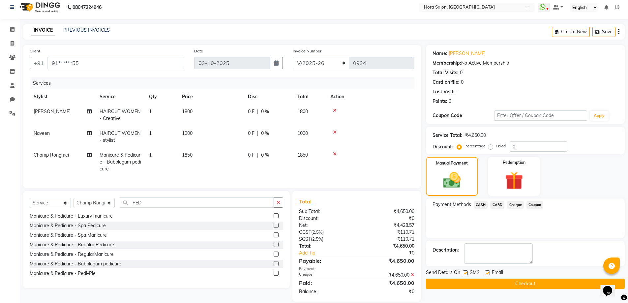
click at [485, 273] on label at bounding box center [487, 272] width 5 height 5
click at [485, 273] on input "checkbox" at bounding box center [487, 273] width 4 height 4
checkbox input "false"
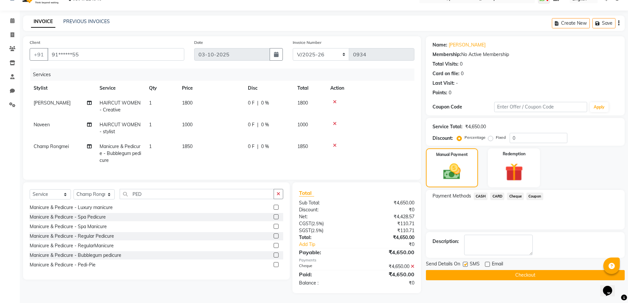
click at [485, 272] on button "Checkout" at bounding box center [525, 275] width 199 height 10
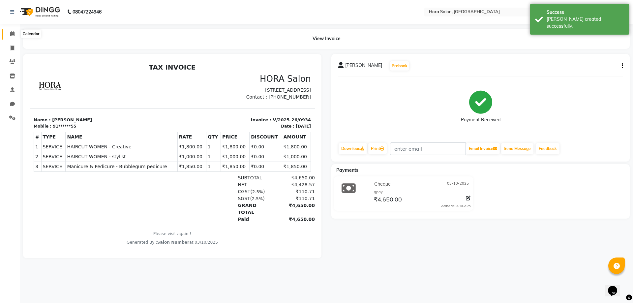
click at [9, 33] on span at bounding box center [13, 34] width 12 height 8
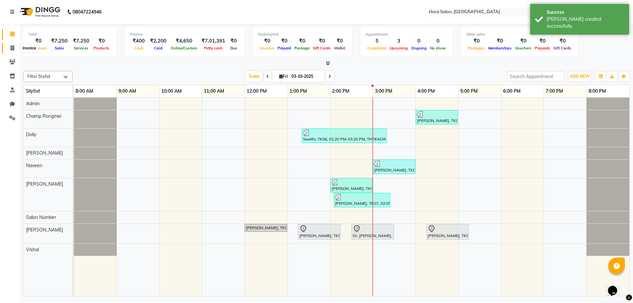
click at [12, 49] on icon at bounding box center [13, 47] width 4 height 5
select select "service"
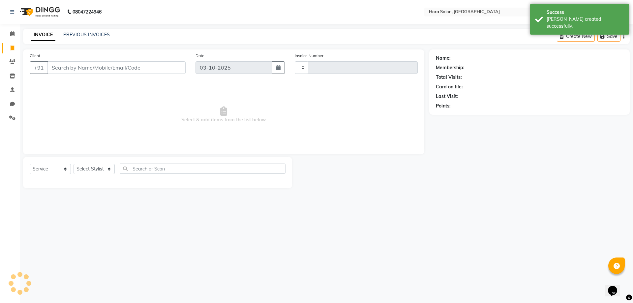
type input "0935"
select select "8101"
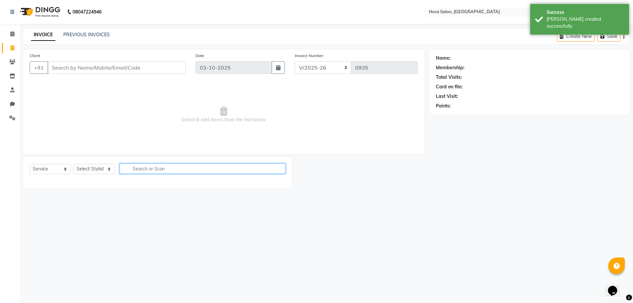
click at [152, 168] on input "text" at bounding box center [203, 168] width 166 height 10
click at [11, 36] on icon at bounding box center [12, 33] width 4 height 5
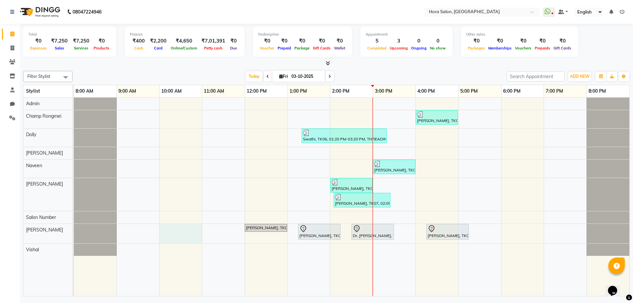
click at [177, 236] on div "[PERSON_NAME], TK04, 04:00 PM-05:00 PM, Manicure & Pedicure - Bubblegum pedicur…" at bounding box center [351, 197] width 555 height 198
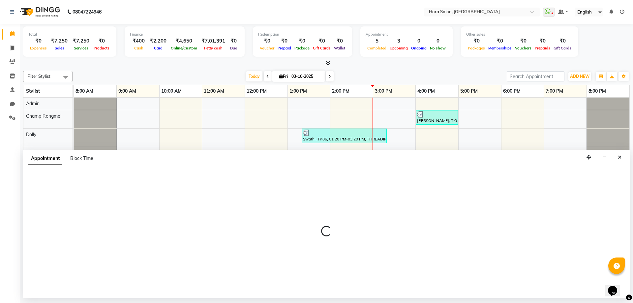
select select "76430"
select select "600"
select select "tentative"
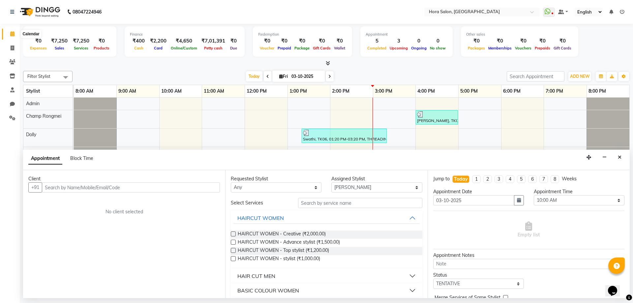
click at [13, 34] on icon at bounding box center [12, 33] width 4 height 5
click at [619, 157] on icon "Close" at bounding box center [619, 157] width 4 height 5
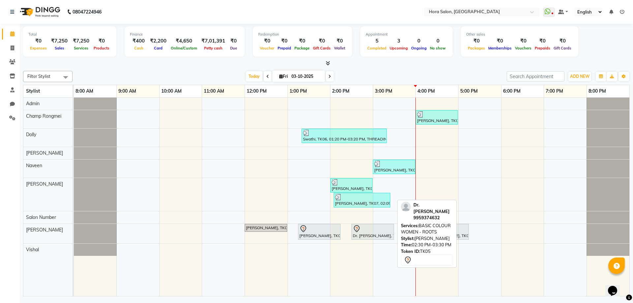
click at [371, 226] on div at bounding box center [373, 229] width 40 height 8
select select "7"
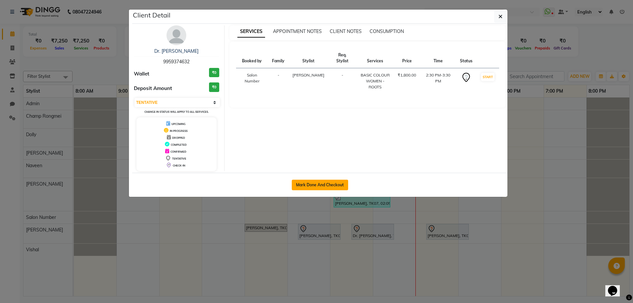
click at [327, 183] on button "Mark Done And Checkout" at bounding box center [320, 185] width 56 height 11
select select "8101"
select select "service"
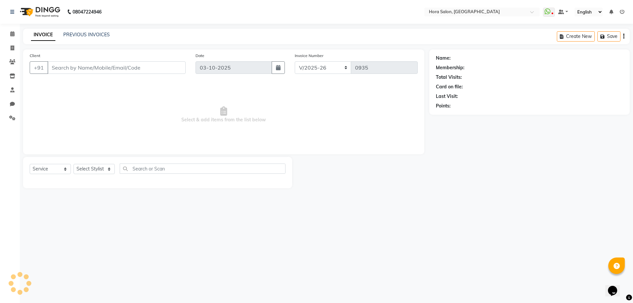
type input "99******32"
select select "76430"
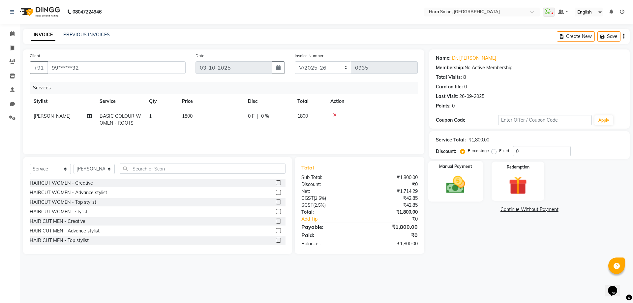
click at [464, 194] on img at bounding box center [455, 185] width 31 height 22
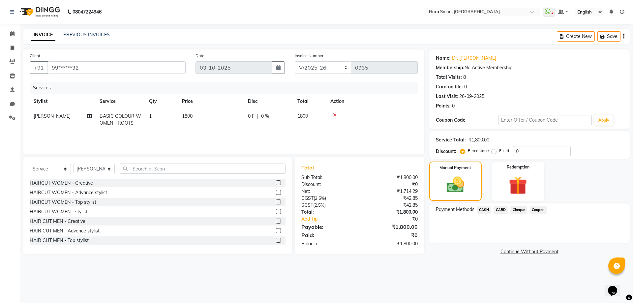
click at [521, 208] on span "Cheque" at bounding box center [518, 210] width 17 height 8
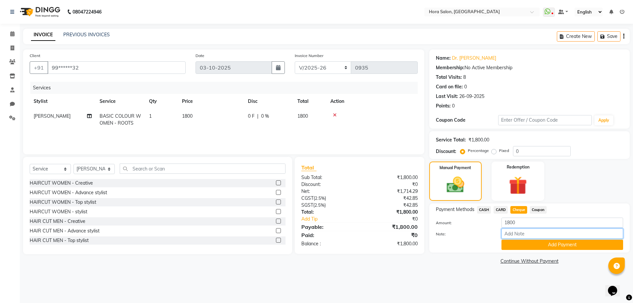
click at [529, 234] on input "Note:" at bounding box center [562, 233] width 122 height 10
click at [465, 233] on label "Note:" at bounding box center [464, 234] width 66 height 6
click at [501, 233] on input "Note:" at bounding box center [562, 233] width 122 height 10
click at [486, 213] on span "CASH" at bounding box center [484, 210] width 14 height 8
drag, startPoint x: 517, startPoint y: 226, endPoint x: 498, endPoint y: 229, distance: 19.3
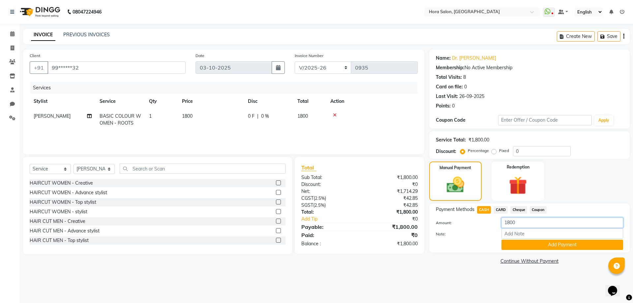
click at [498, 229] on div "Amount: 1800 Note: Add Payment" at bounding box center [529, 233] width 187 height 32
type input "1000"
click at [515, 235] on input "Note:" at bounding box center [562, 233] width 122 height 10
type input "Cash"
click at [542, 250] on div "Payment Methods CASH CARD Cheque Coupon Amount: 1000 Note: Cash Add Payment" at bounding box center [529, 227] width 200 height 49
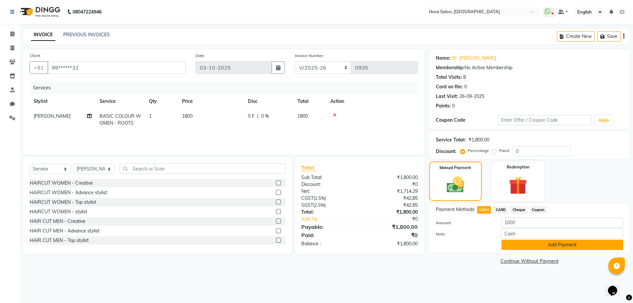
click at [534, 245] on button "Add Payment" at bounding box center [562, 245] width 122 height 10
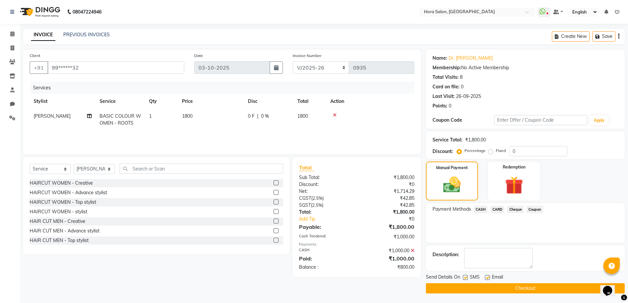
click at [518, 206] on span "Cheque" at bounding box center [515, 210] width 17 height 8
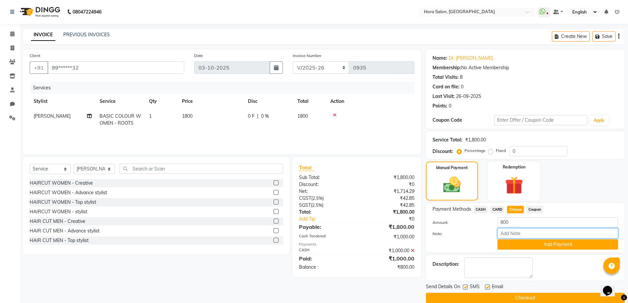
click at [529, 237] on input "Note:" at bounding box center [557, 233] width 121 height 10
type input "gpay"
click at [548, 243] on button "Add Payment" at bounding box center [557, 244] width 121 height 10
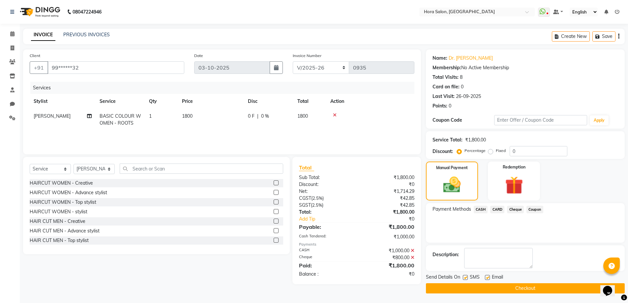
click at [507, 283] on button "Checkout" at bounding box center [525, 288] width 199 height 10
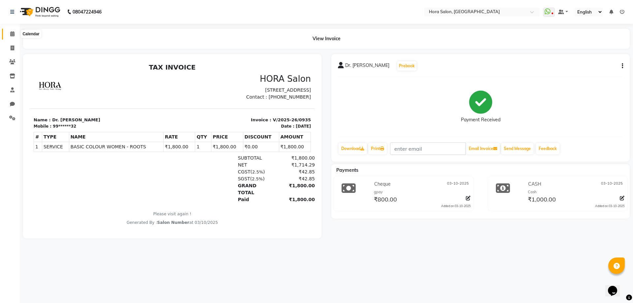
click at [10, 33] on span at bounding box center [13, 34] width 12 height 8
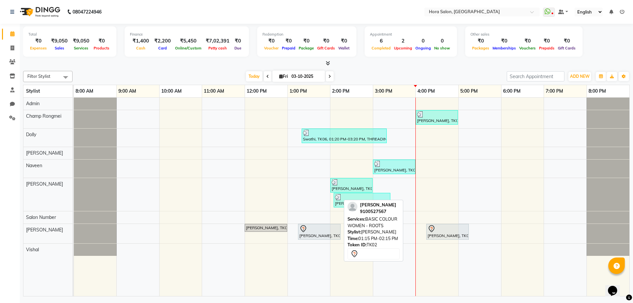
click at [324, 237] on div "[PERSON_NAME], TK02, 01:15 PM-02:15 PM, BASIC COLOUR WOMEN - ROOTS" at bounding box center [319, 232] width 41 height 14
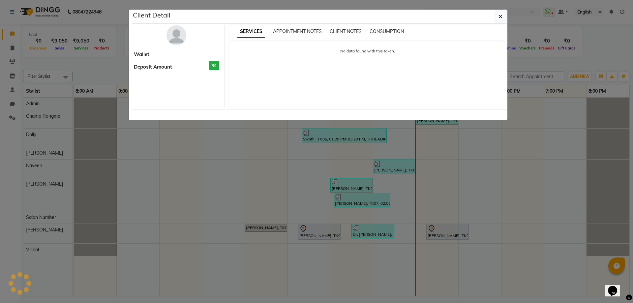
select select "7"
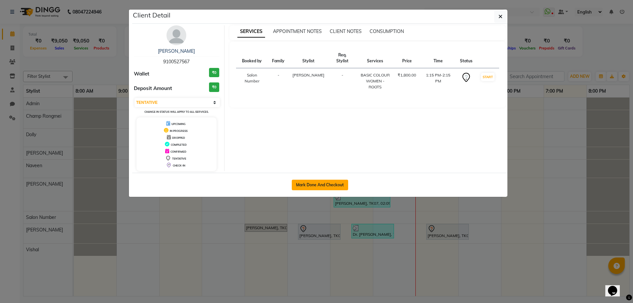
click at [331, 185] on button "Mark Done And Checkout" at bounding box center [320, 185] width 56 height 11
select select "8101"
select select "service"
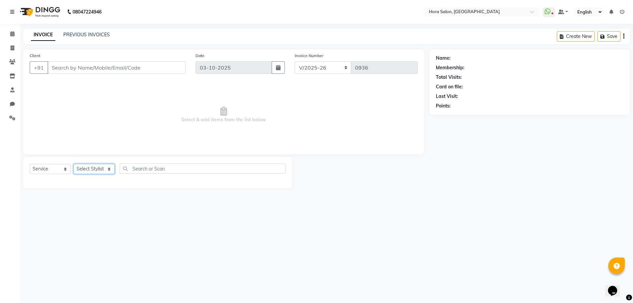
click at [109, 166] on select "Select Stylist" at bounding box center [93, 169] width 41 height 10
type input "91******67"
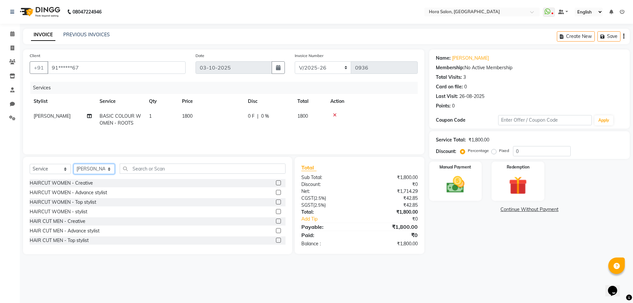
select select "77998"
click at [73, 164] on select "Select Stylist Admin Champ Rongmei [PERSON_NAME] ‪ [PERSON_NAME] Salon Number […" at bounding box center [93, 169] width 41 height 10
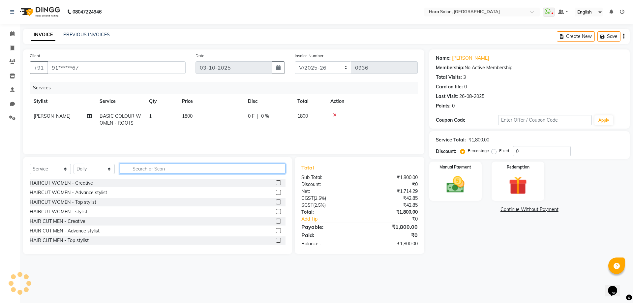
click at [132, 168] on input "text" at bounding box center [203, 168] width 166 height 10
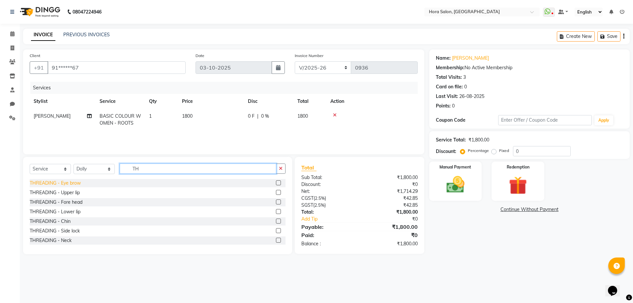
type input "TH"
click at [58, 185] on div "THREADING - Eye brow" at bounding box center [55, 183] width 51 height 7
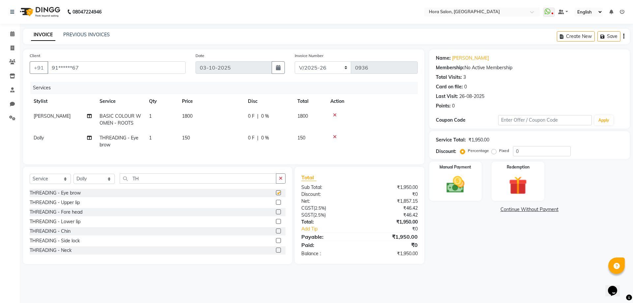
checkbox input "false"
click at [64, 205] on div "THREADING - Upper lip" at bounding box center [55, 202] width 50 height 7
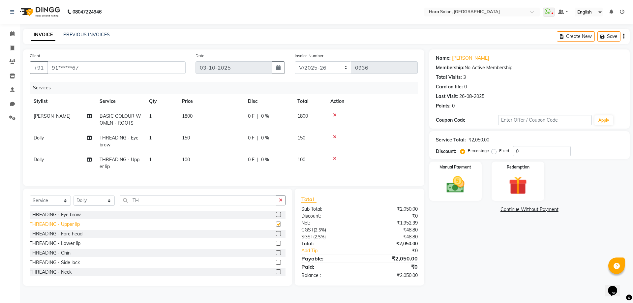
checkbox input "false"
click at [66, 237] on div "THREADING - Fore head" at bounding box center [56, 233] width 53 height 7
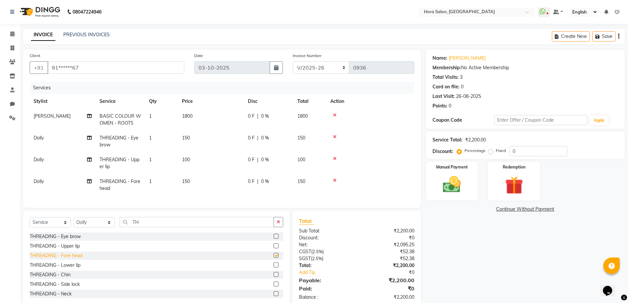
checkbox input "false"
click at [67, 269] on div "THREADING - Lower lip" at bounding box center [55, 265] width 51 height 7
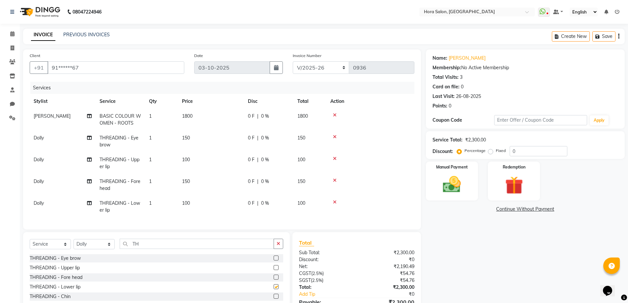
checkbox input "false"
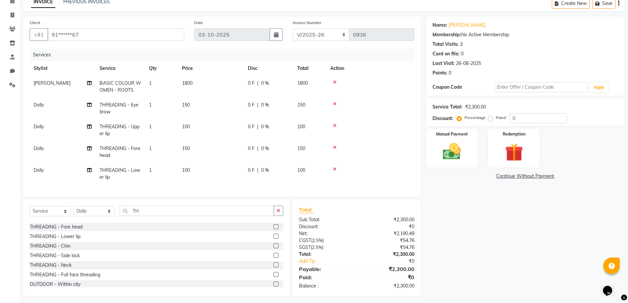
scroll to position [33, 0]
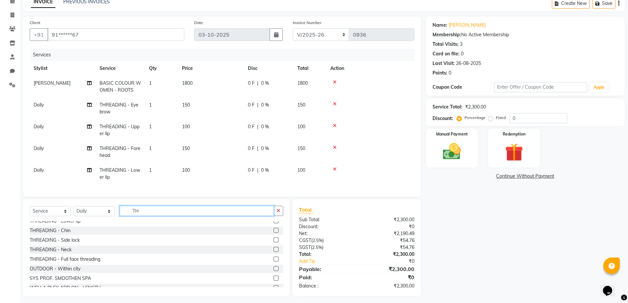
drag, startPoint x: 153, startPoint y: 214, endPoint x: 115, endPoint y: 221, distance: 38.8
click at [115, 221] on div "Select Service Product Membership Package Voucher Prepaid Gift Card Select Styl…" at bounding box center [156, 213] width 253 height 15
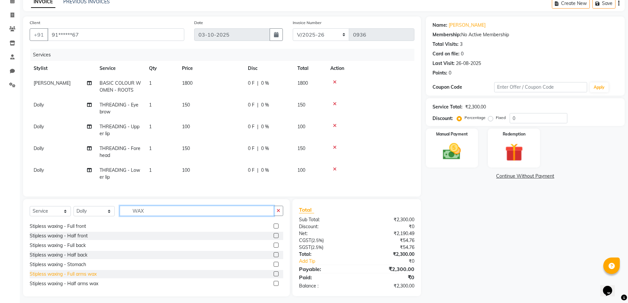
type input "WAX"
click at [84, 277] on div "Stipless waxing - Full arms wax" at bounding box center [63, 273] width 67 height 7
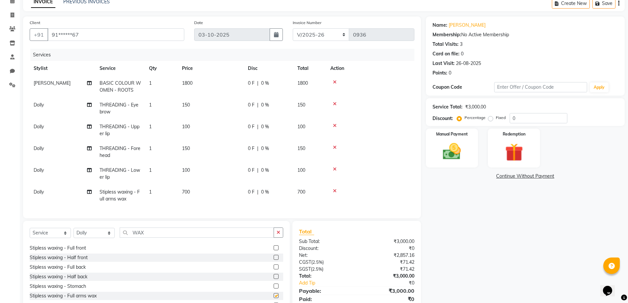
checkbox input "false"
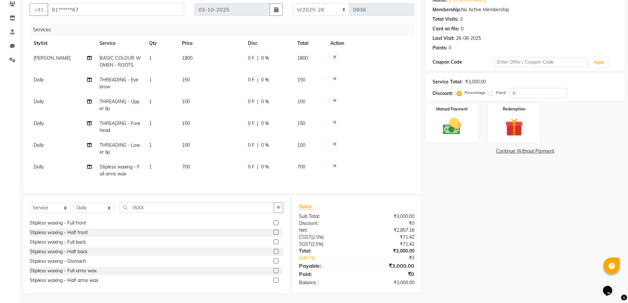
click at [185, 164] on span "700" at bounding box center [186, 167] width 8 height 6
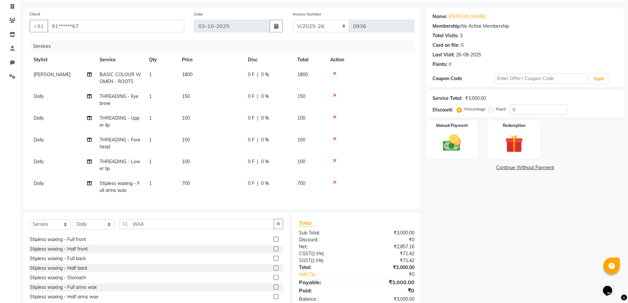
scroll to position [0, 0]
select select "77998"
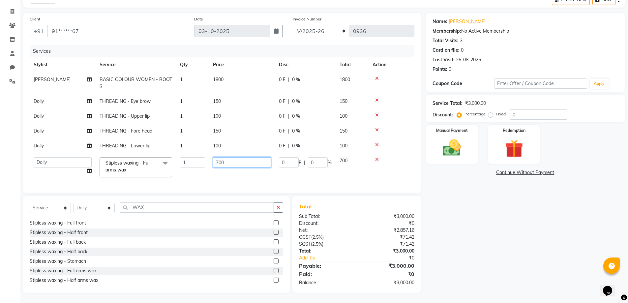
drag, startPoint x: 207, startPoint y: 160, endPoint x: 195, endPoint y: 157, distance: 11.8
click at [195, 157] on tr "Admin Champ Rongmei [PERSON_NAME] ‪ [PERSON_NAME] Salon Number [PERSON_NAME] Vi…" at bounding box center [222, 167] width 384 height 28
type input "850"
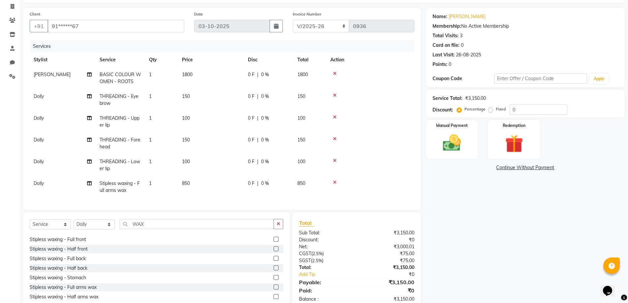
click at [258, 166] on tbody "[PERSON_NAME] BASIC COLOUR WOMEN - ROOTS 1 1800 0 F | 0 % 1800 Dolly THREADING …" at bounding box center [222, 132] width 384 height 130
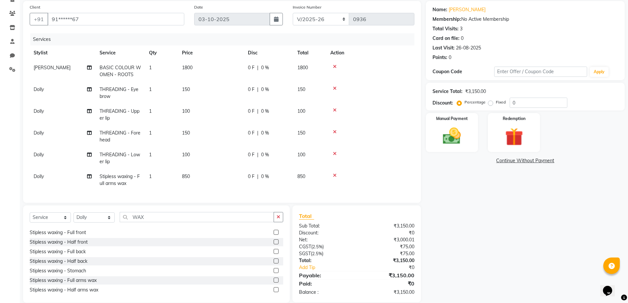
scroll to position [60, 0]
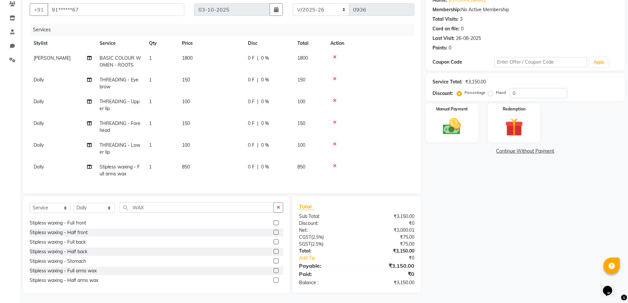
click at [189, 55] on span "1800" at bounding box center [187, 58] width 11 height 6
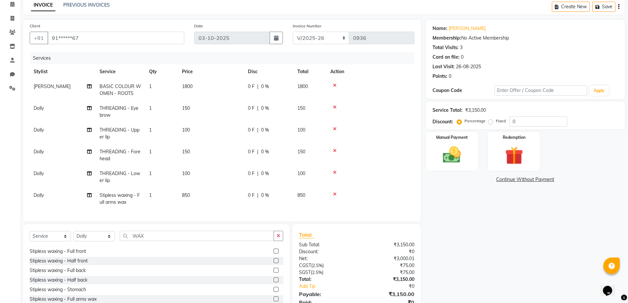
select select "76430"
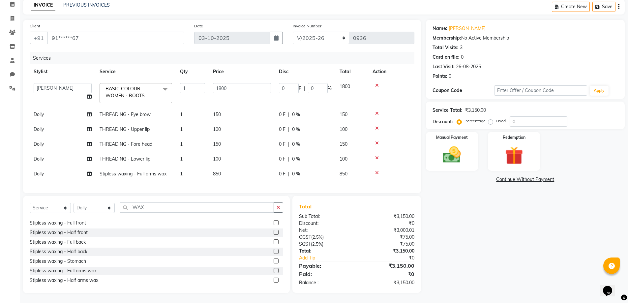
scroll to position [35, 0]
drag, startPoint x: 152, startPoint y: 207, endPoint x: 118, endPoint y: 213, distance: 34.5
click at [118, 213] on div "Select Service Product Membership Package Voucher Prepaid Gift Card Select Styl…" at bounding box center [156, 209] width 253 height 15
click at [100, 210] on select "Select Stylist Admin Champ Rongmei [PERSON_NAME] ‪ [PERSON_NAME] Salon Number […" at bounding box center [93, 208] width 41 height 10
select select "76430"
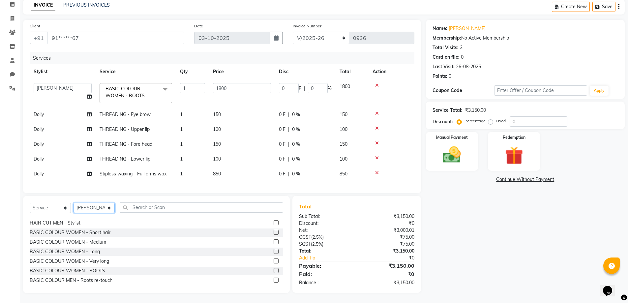
click at [73, 203] on select "Select Stylist Admin Champ Rongmei [PERSON_NAME] ‪ [PERSON_NAME] Salon Number […" at bounding box center [93, 208] width 41 height 10
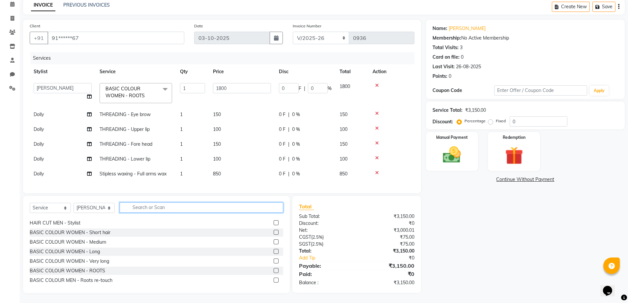
click at [146, 210] on input "text" at bounding box center [201, 207] width 163 height 10
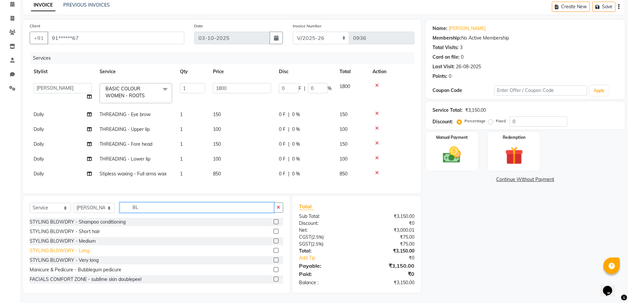
type input "BL"
click at [73, 251] on div "STYLING BLOWDRY - Long" at bounding box center [60, 250] width 60 height 7
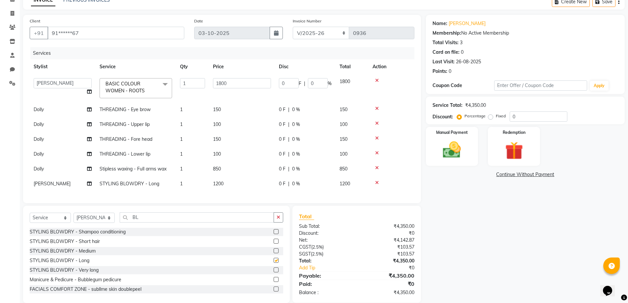
checkbox input "false"
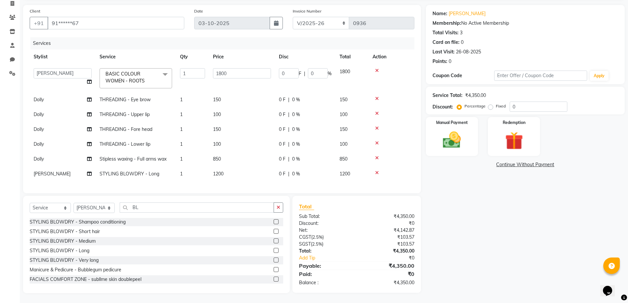
scroll to position [49, 0]
drag, startPoint x: 232, startPoint y: 68, endPoint x: 215, endPoint y: 68, distance: 17.1
click at [215, 68] on input "1800" at bounding box center [242, 73] width 58 height 10
type input "2200"
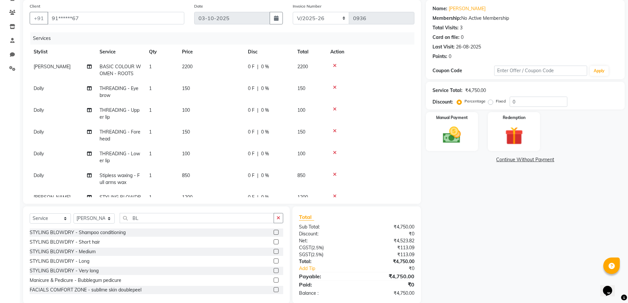
click at [235, 118] on tbody "[PERSON_NAME] BASIC COLOUR WOMEN - ROOTS 1 2200 0 F | 0 % 2200 Dolly THREADING …" at bounding box center [222, 135] width 384 height 152
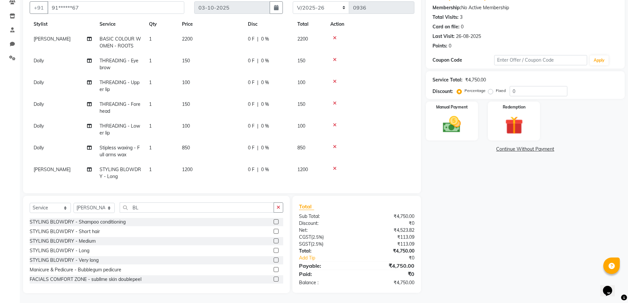
scroll to position [25, 0]
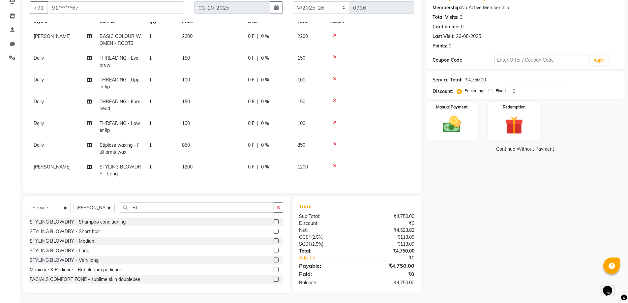
click at [187, 164] on span "1200" at bounding box center [187, 167] width 11 height 6
select select "76430"
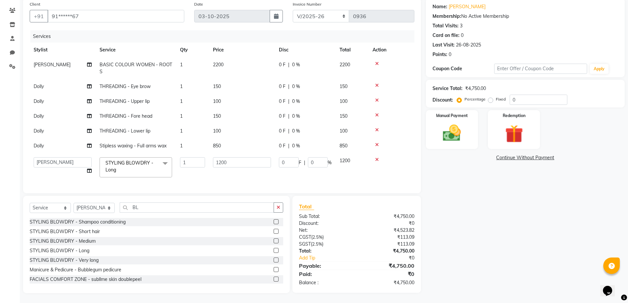
scroll to position [0, 0]
click at [222, 158] on input "1200" at bounding box center [242, 162] width 58 height 10
type input "1500"
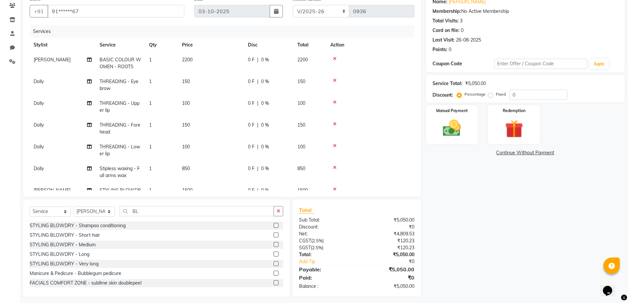
click at [216, 167] on tbody "[PERSON_NAME] BASIC COLOUR WOMEN - ROOTS 1 2200 0 F | 0 % 2200 Dolly THREADING …" at bounding box center [222, 128] width 384 height 152
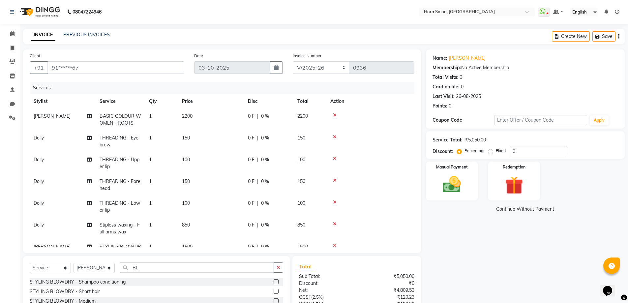
click at [189, 116] on span "2200" at bounding box center [187, 116] width 11 height 6
select select "76430"
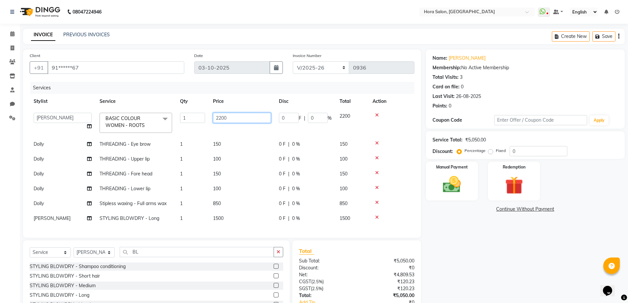
click at [222, 117] on input "2200" at bounding box center [242, 118] width 58 height 10
type input "1800"
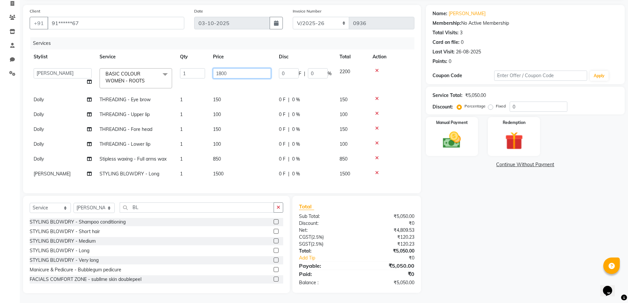
scroll to position [49, 0]
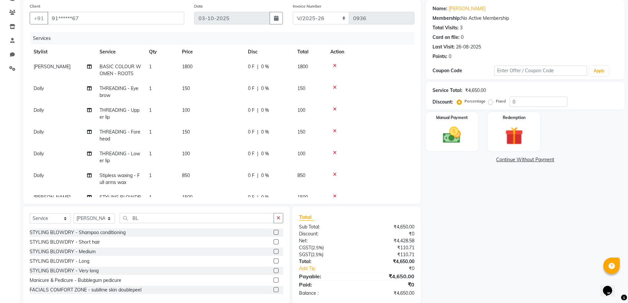
click at [217, 168] on tbody "[PERSON_NAME] BASIC COLOUR WOMEN - ROOTS 1 1800 0 F | 0 % 1800 Dolly THREADING …" at bounding box center [222, 135] width 384 height 152
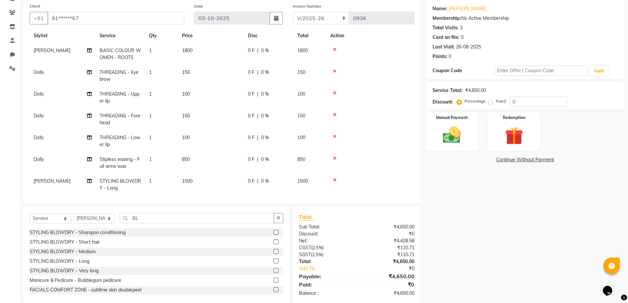
scroll to position [25, 0]
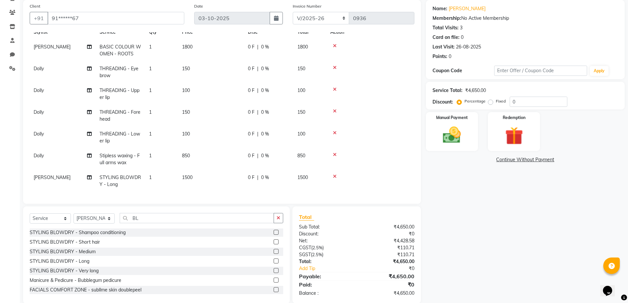
click at [187, 174] on span "1500" at bounding box center [187, 177] width 11 height 6
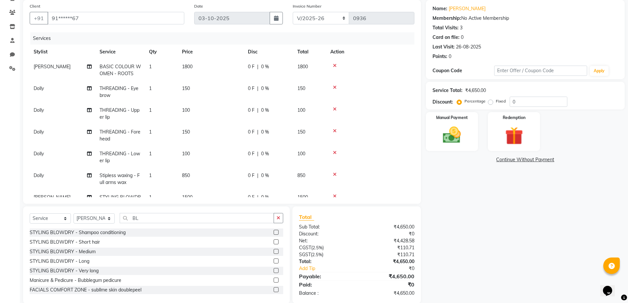
select select "76430"
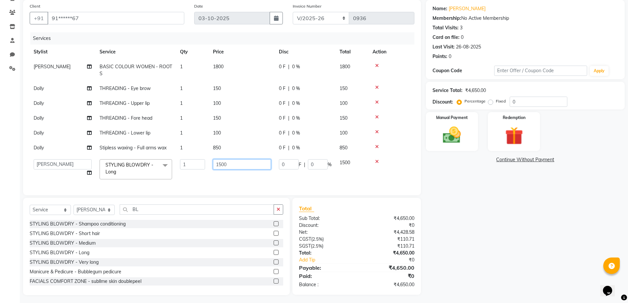
click at [221, 167] on input "1500" at bounding box center [242, 164] width 58 height 10
type input "1200"
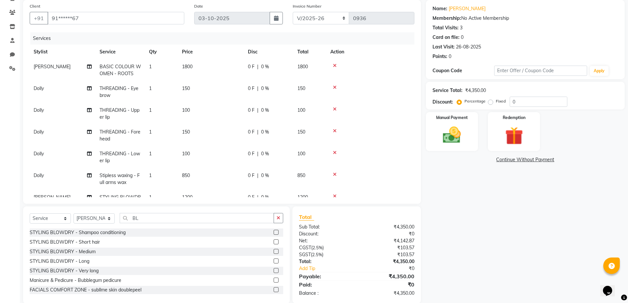
click at [264, 181] on tbody "[PERSON_NAME] BASIC COLOUR WOMEN - ROOTS 1 1800 0 F | 0 % 1800 Dolly THREADING …" at bounding box center [222, 135] width 384 height 152
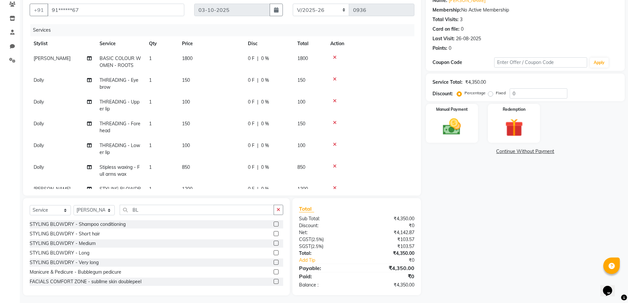
scroll to position [60, 0]
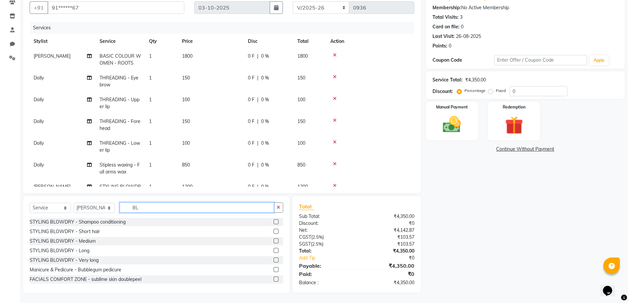
drag, startPoint x: 144, startPoint y: 209, endPoint x: 136, endPoint y: 209, distance: 8.2
click at [136, 209] on input "BL" at bounding box center [197, 207] width 154 height 10
type input "B"
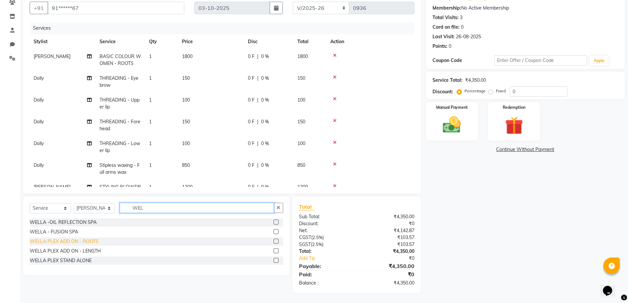
type input "WEL"
click at [67, 242] on div "WELLA PLEX ADD ON - ROOTS" at bounding box center [64, 241] width 69 height 7
checkbox input "false"
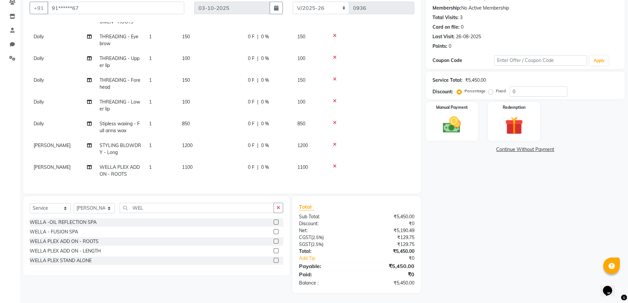
scroll to position [46, 0]
click at [186, 121] on span "850" at bounding box center [186, 124] width 8 height 6
select select "77998"
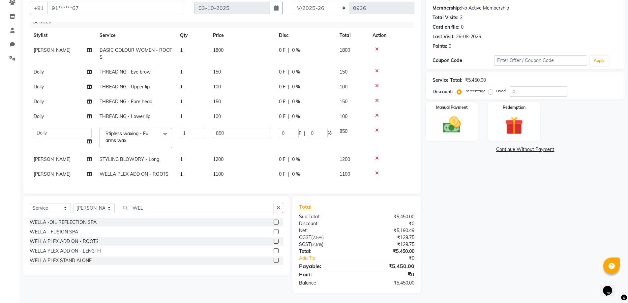
scroll to position [11, 0]
drag, startPoint x: 185, startPoint y: 147, endPoint x: 179, endPoint y: 149, distance: 5.9
click at [179, 149] on tbody "[PERSON_NAME] BASIC COLOUR WOMEN - ROOTS 1 1800 0 F | 0 % 1800 Dolly THREADING …" at bounding box center [222, 112] width 384 height 139
type input "900"
click at [228, 150] on tbody "[PERSON_NAME] BASIC COLOUR WOMEN - ROOTS 1 1800 0 F | 0 % 1800 Dolly THREADING …" at bounding box center [222, 112] width 384 height 139
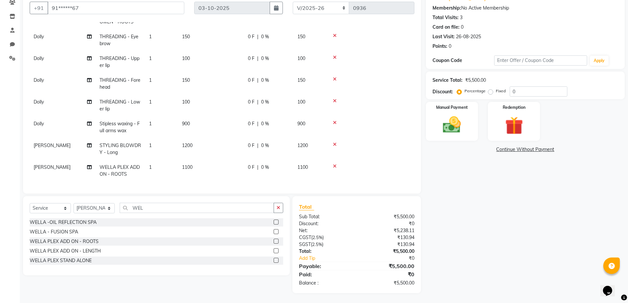
scroll to position [46, 0]
click at [459, 118] on img at bounding box center [452, 124] width 30 height 21
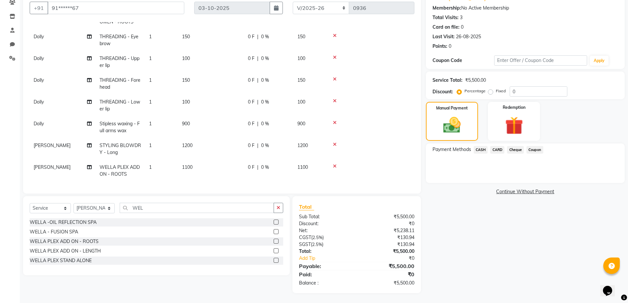
click at [482, 150] on span "CASH" at bounding box center [480, 150] width 14 height 8
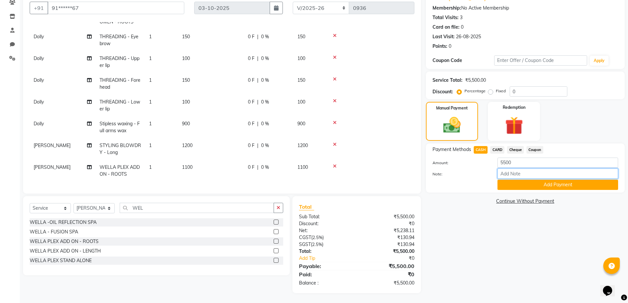
click at [515, 172] on input "Note:" at bounding box center [557, 173] width 121 height 10
type input "Cash"
click at [531, 188] on button "Add Payment" at bounding box center [557, 185] width 121 height 10
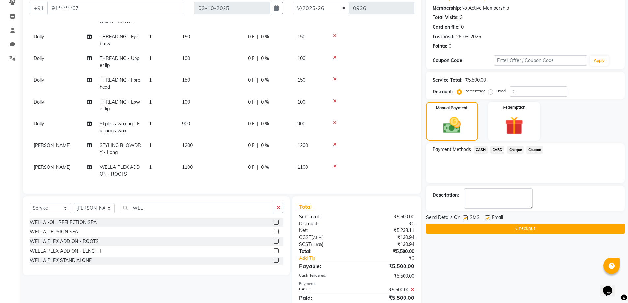
click at [517, 226] on button "Checkout" at bounding box center [525, 228] width 199 height 10
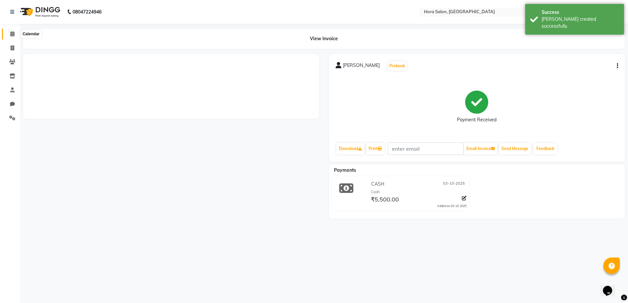
click at [9, 33] on span at bounding box center [13, 34] width 12 height 8
